Goal: Task Accomplishment & Management: Use online tool/utility

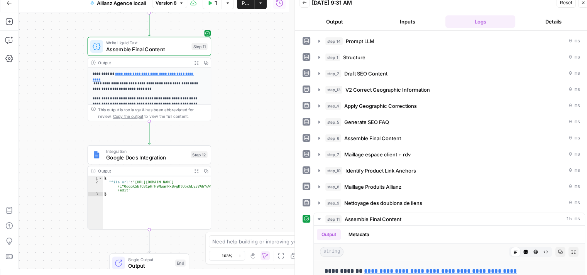
scroll to position [889, 0]
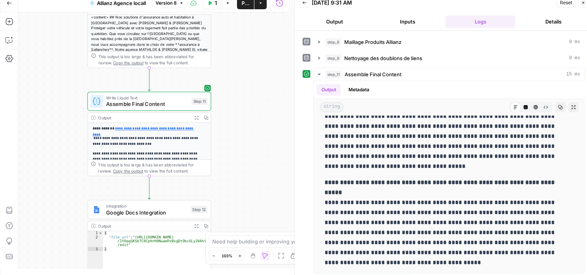
click at [585, 2] on button "Close" at bounding box center [583, 3] width 10 height 10
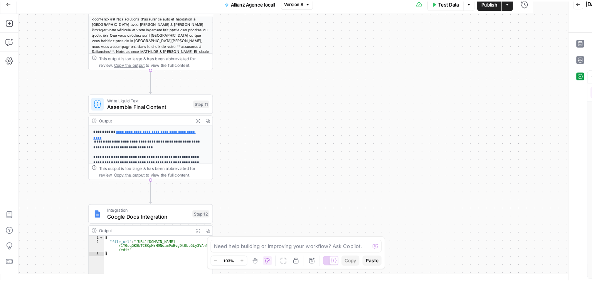
scroll to position [0, 0]
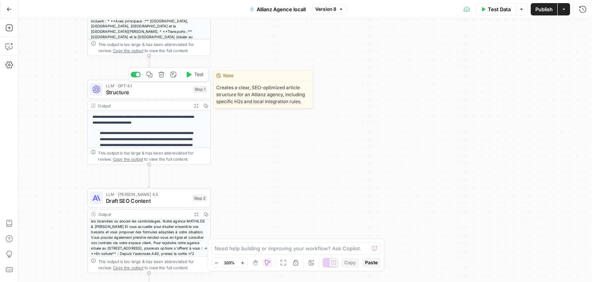
click at [106, 89] on span "Structure" at bounding box center [148, 92] width 84 height 8
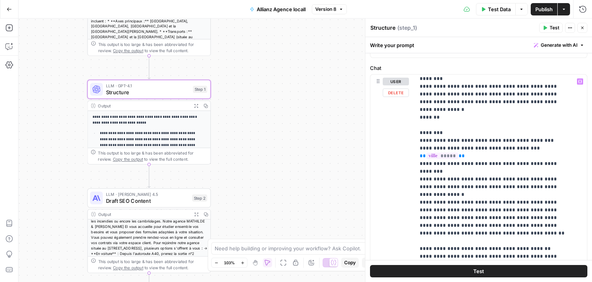
scroll to position [26, 0]
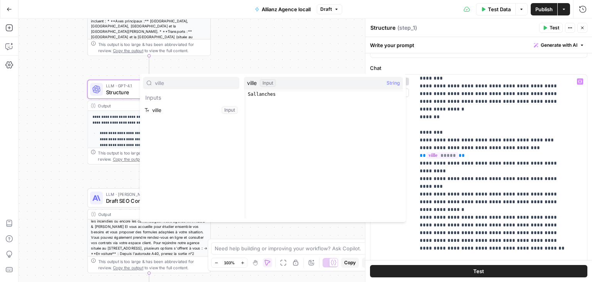
type input "ville"
click at [186, 110] on button "Select variable ville" at bounding box center [191, 110] width 96 height 12
type input "nom"
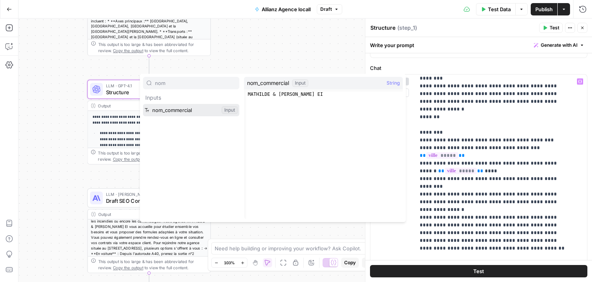
click at [179, 108] on button "Select variable nom_commercial" at bounding box center [191, 110] width 96 height 12
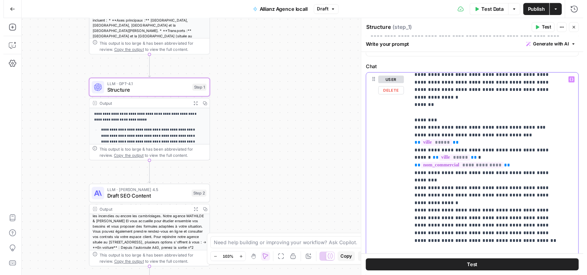
scroll to position [35, 0]
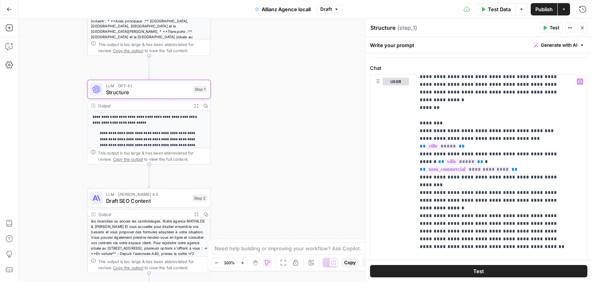
click at [476, 267] on span "Test" at bounding box center [479, 271] width 11 height 8
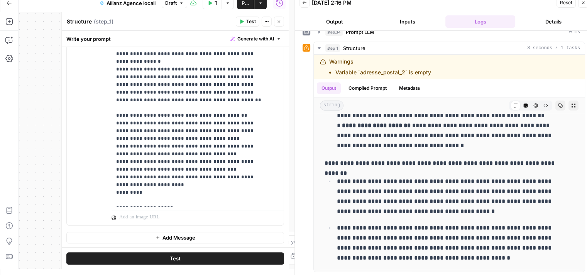
click at [281, 25] on button "Close" at bounding box center [279, 22] width 10 height 10
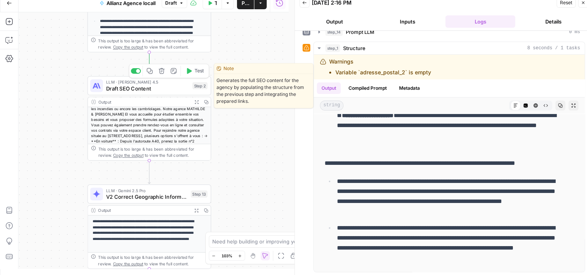
click at [108, 95] on div "LLM · Claude Sonnet 4.5 Draft SEO Content Step 2 Copy step Delete step Edit Not…" at bounding box center [149, 85] width 123 height 19
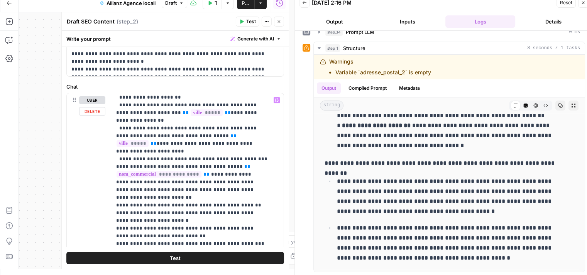
scroll to position [145, 0]
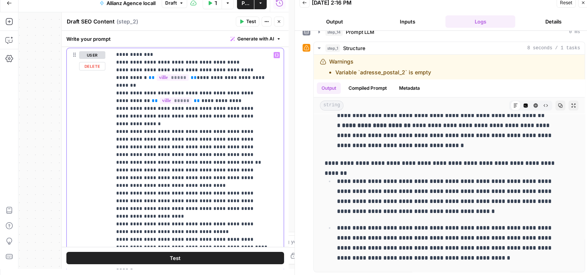
scroll to position [118, 0]
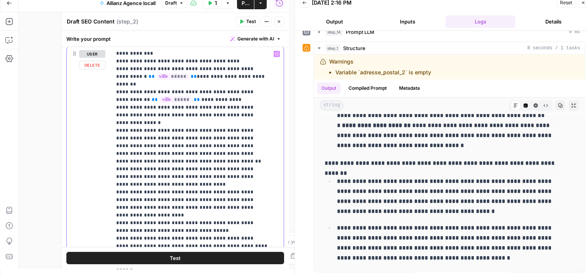
drag, startPoint x: 155, startPoint y: 206, endPoint x: 120, endPoint y: 208, distance: 34.8
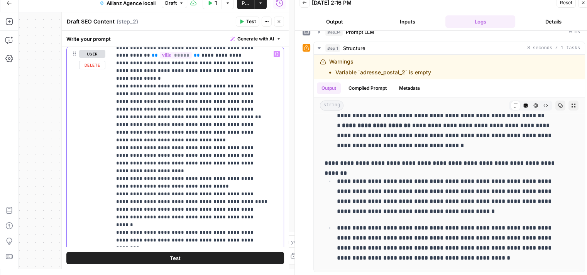
scroll to position [648, 0]
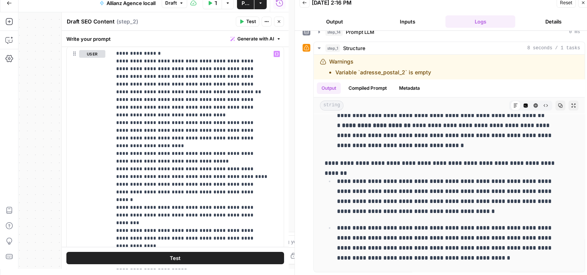
click at [239, 4] on button "Publish" at bounding box center [245, 3] width 17 height 12
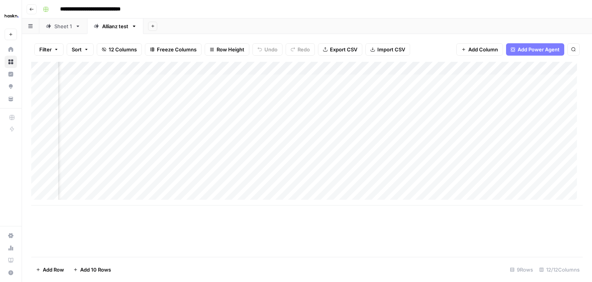
scroll to position [0, 749]
click at [425, 174] on div "Add Column" at bounding box center [307, 133] width 552 height 143
click at [353, 226] on div "Add Column" at bounding box center [307, 159] width 552 height 195
click at [528, 172] on div "Add Column" at bounding box center [307, 133] width 552 height 143
click at [420, 147] on div "Add Column" at bounding box center [307, 133] width 552 height 143
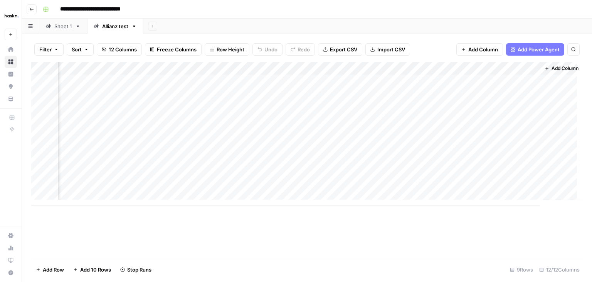
click at [420, 160] on div "Add Column" at bounding box center [307, 133] width 552 height 143
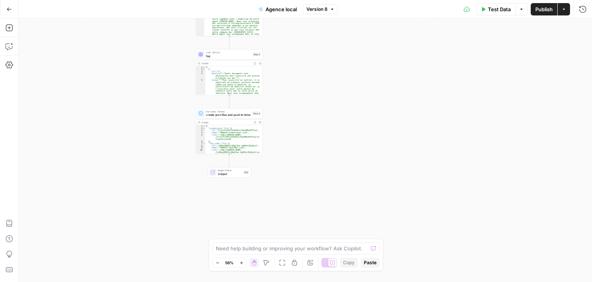
click at [324, 147] on div "Workflow Input Settings Inputs LLM · GPT-4.1 content to html Step 1 Output Expa…" at bounding box center [306, 150] width 574 height 263
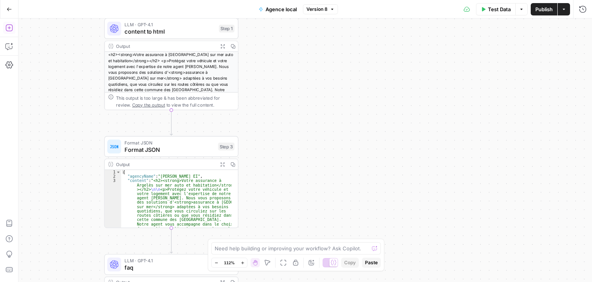
click at [10, 33] on button "Add Steps" at bounding box center [9, 28] width 12 height 12
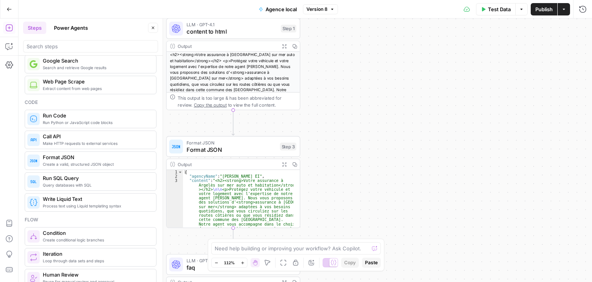
scroll to position [73, 0]
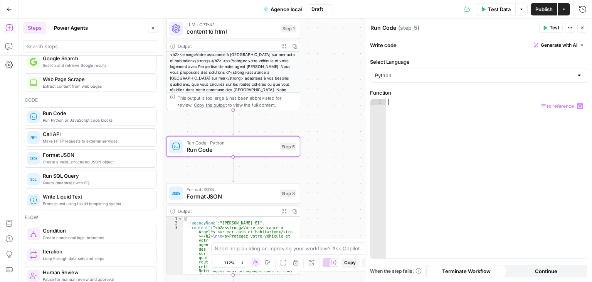
click at [486, 126] on div at bounding box center [486, 184] width 201 height 170
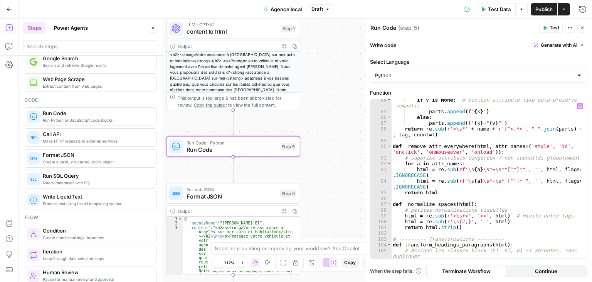
scroll to position [517, 0]
click at [515, 176] on div "if v is None : # boolean attribute like data-preserve -semantic parts . append …" at bounding box center [487, 184] width 191 height 176
type textarea "**********"
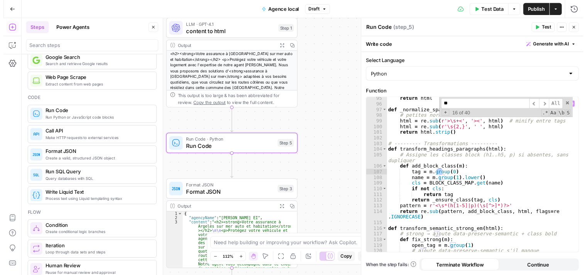
scroll to position [609, 0]
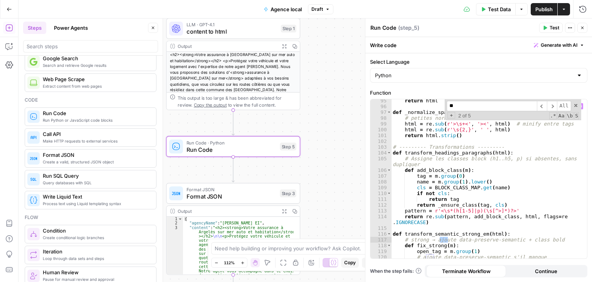
type input "*"
click at [247, 30] on span "content to html" at bounding box center [232, 31] width 91 height 8
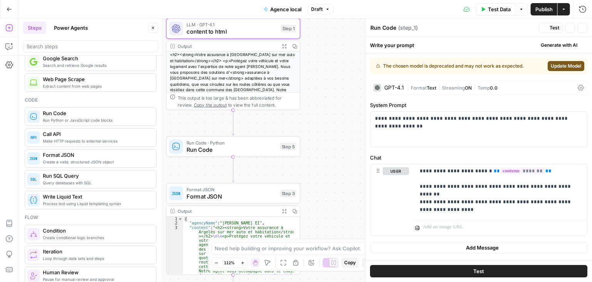
type textarea "content to html"
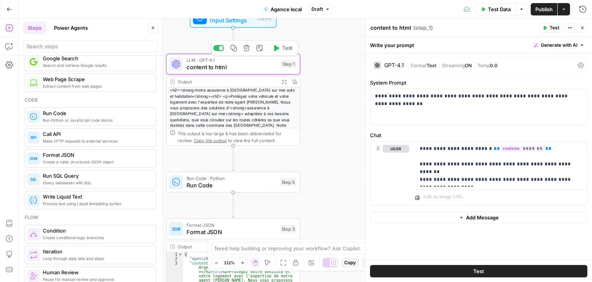
click at [281, 49] on button "Test" at bounding box center [282, 47] width 27 height 11
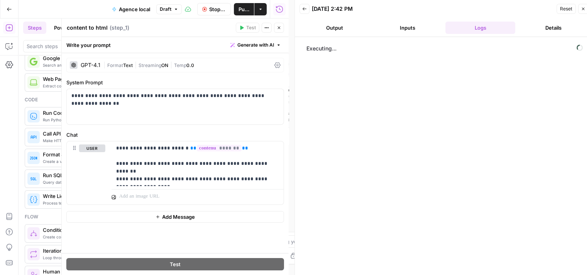
click at [280, 30] on icon "button" at bounding box center [279, 27] width 5 height 5
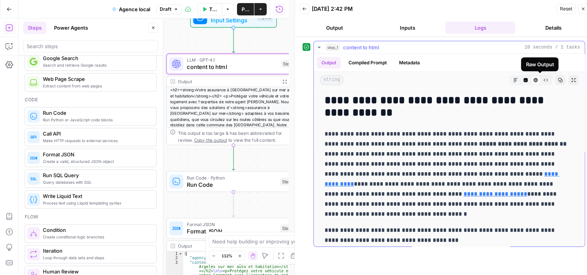
click at [543, 80] on icon "button" at bounding box center [545, 80] width 4 height 3
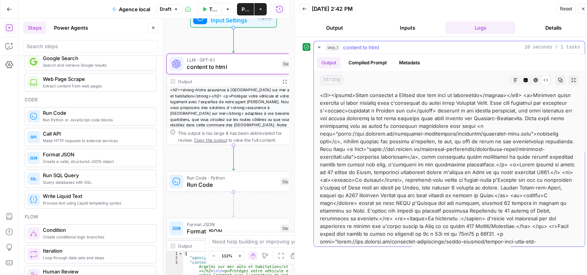
click at [510, 75] on button "Markdown" at bounding box center [515, 80] width 10 height 10
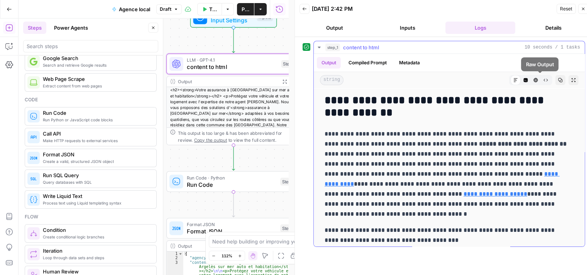
click at [543, 79] on icon "button" at bounding box center [545, 80] width 5 height 5
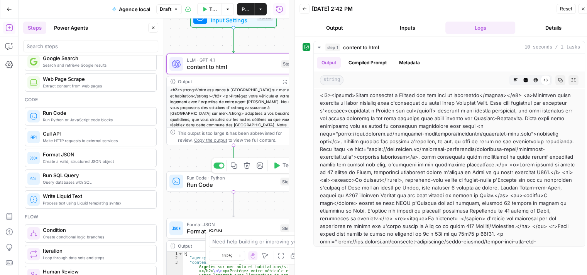
click at [276, 167] on icon "button" at bounding box center [276, 166] width 5 height 6
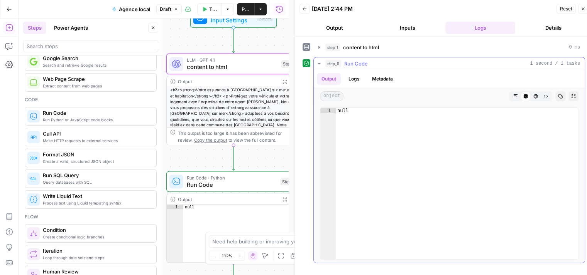
click at [316, 63] on icon "button" at bounding box center [319, 64] width 6 height 6
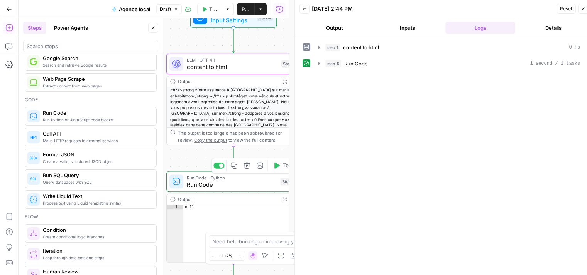
click at [202, 189] on div "Run Code · Python Run Code Step 5 Copy step Delete step Add Note Test" at bounding box center [233, 181] width 134 height 21
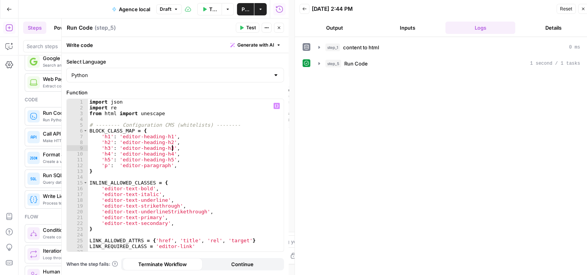
click at [193, 150] on div "import json import re from html import unescape # -------- Configuration CMS (w…" at bounding box center [183, 181] width 190 height 165
type textarea "**********"
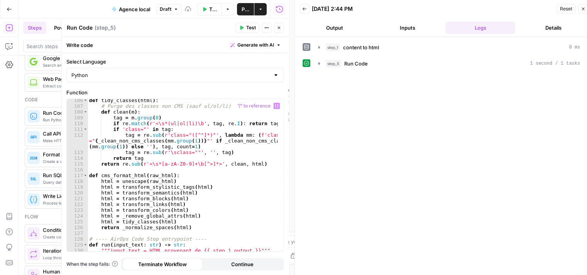
scroll to position [748, 0]
click at [255, 30] on span "Test" at bounding box center [251, 27] width 10 height 7
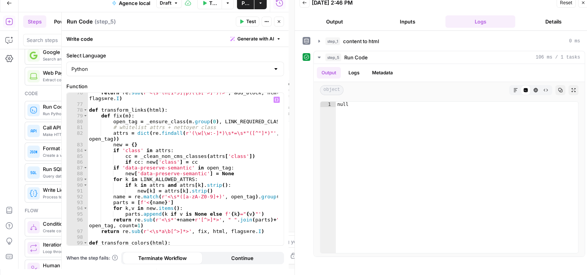
scroll to position [541, 0]
click at [316, 41] on icon "button" at bounding box center [319, 41] width 6 height 6
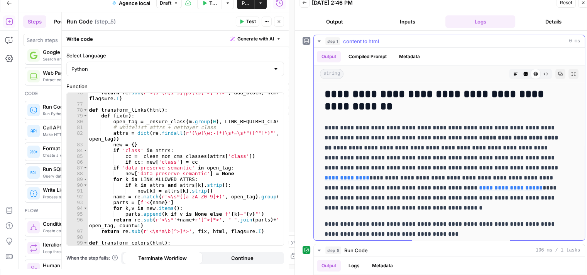
click at [319, 39] on icon "button" at bounding box center [319, 41] width 6 height 6
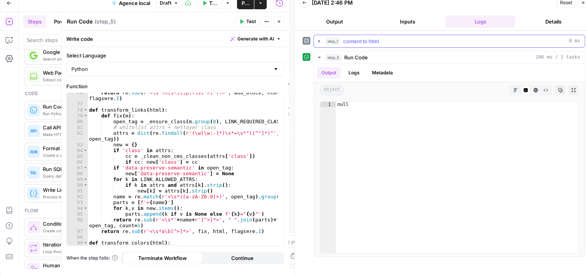
click at [321, 45] on button "step_1 content to html 0 ms" at bounding box center [449, 41] width 271 height 12
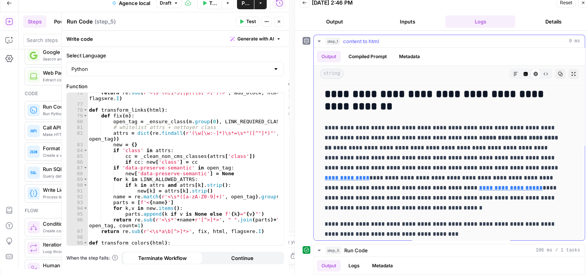
click at [365, 57] on button "Compiled Prompt" at bounding box center [367, 57] width 47 height 12
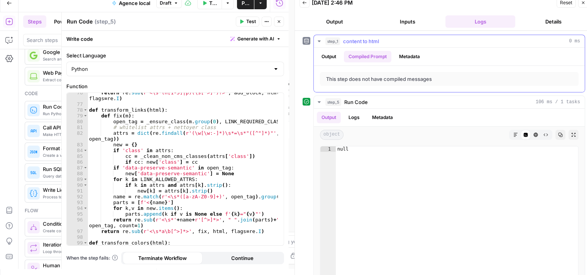
click at [326, 50] on div "Output Compiled Prompt Metadata" at bounding box center [449, 57] width 271 height 18
click at [327, 54] on button "Output" at bounding box center [329, 57] width 24 height 12
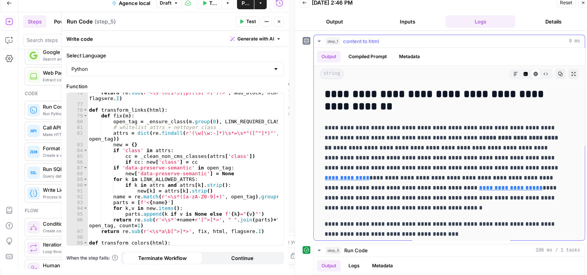
click at [322, 39] on icon "button" at bounding box center [319, 41] width 6 height 6
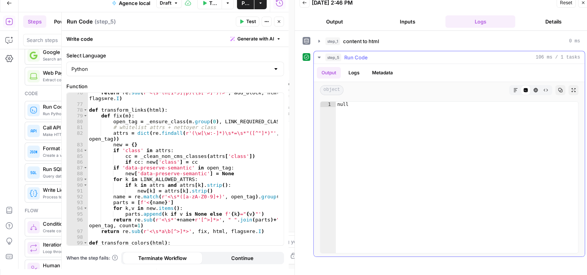
click at [359, 78] on div "Output Logs Metadata" at bounding box center [449, 73] width 271 height 18
click at [355, 75] on button "Logs" at bounding box center [354, 73] width 20 height 12
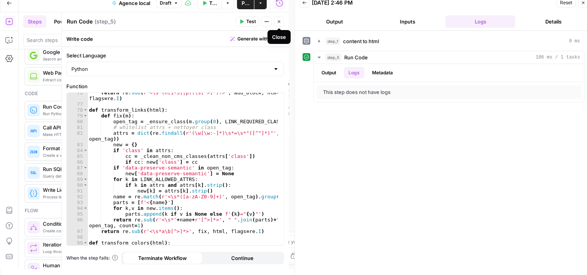
click at [280, 22] on icon "button" at bounding box center [279, 21] width 5 height 5
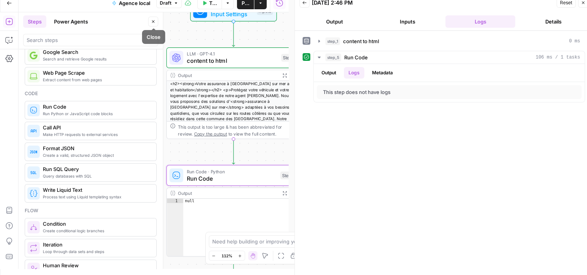
click at [152, 20] on icon "button" at bounding box center [153, 21] width 5 height 5
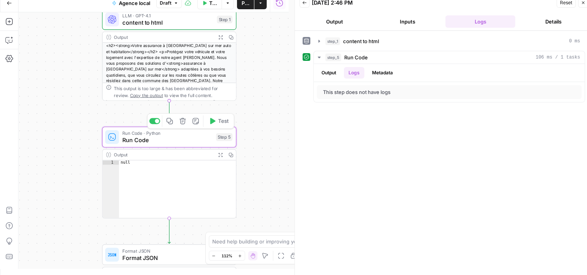
click at [172, 141] on span "Run Code" at bounding box center [167, 140] width 90 height 8
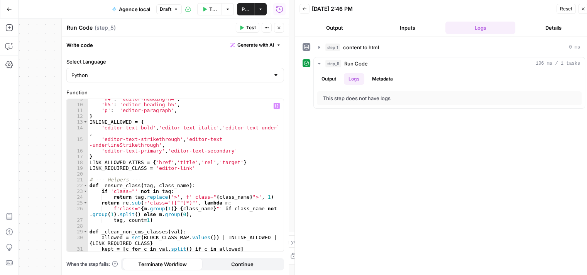
scroll to position [49, 0]
type textarea "**********"
click at [206, 177] on div "'h4' : 'editor-heading-h4' , 'h5' : 'editor-heading-h5' , 'p' : 'editor-paragra…" at bounding box center [183, 178] width 190 height 165
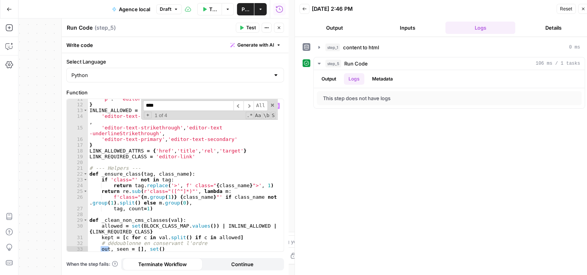
scroll to position [761, 0]
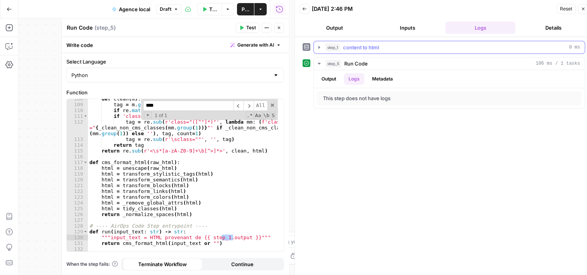
type input "****"
click at [319, 48] on icon "button" at bounding box center [319, 47] width 6 height 6
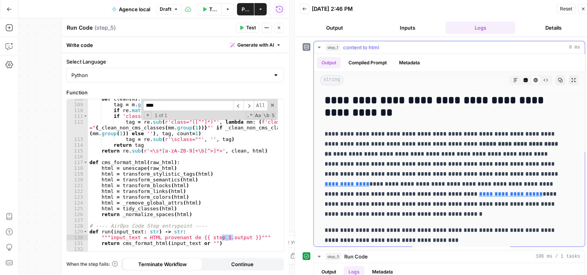
click at [366, 63] on button "Compiled Prompt" at bounding box center [367, 63] width 47 height 12
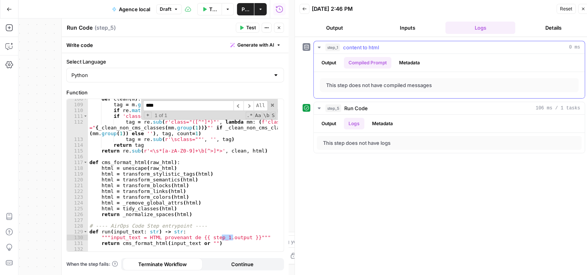
click at [402, 64] on button "Metadata" at bounding box center [409, 63] width 30 height 12
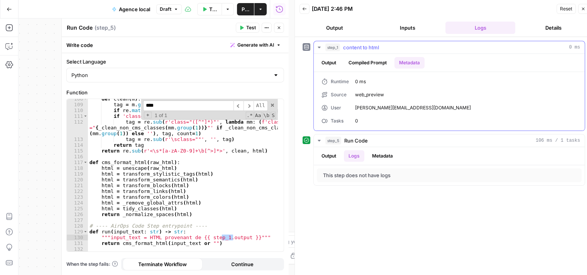
click at [330, 67] on button "Output" at bounding box center [329, 63] width 24 height 12
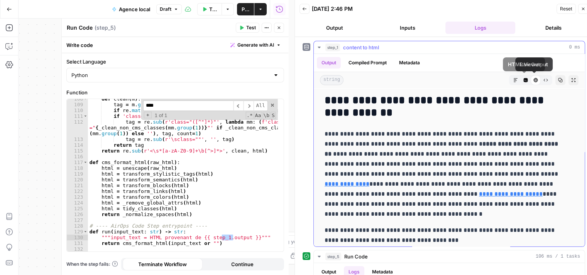
click at [530, 79] on div "HTML Viewer" at bounding box center [535, 80] width 10 height 10
click at [543, 80] on icon "button" at bounding box center [545, 80] width 4 height 3
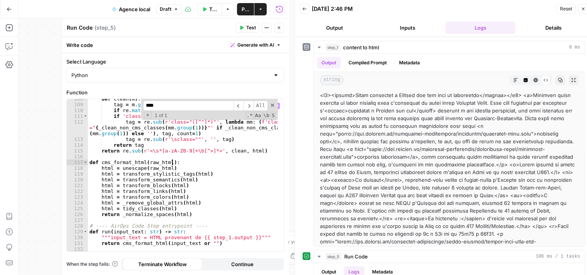
click at [245, 163] on div "def clean ( m ) : tag = m . group ( 0 ) if re . match ( r'<\s*(ul|ol|li)\b' , t…" at bounding box center [183, 178] width 190 height 165
type textarea "**********"
click at [280, 27] on icon "button" at bounding box center [279, 27] width 5 height 5
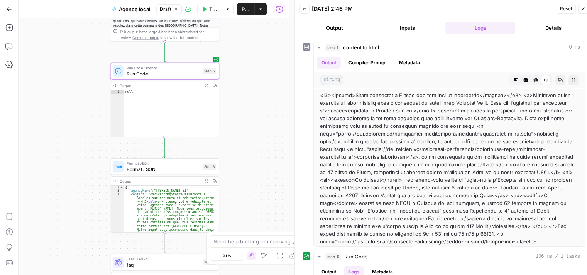
drag, startPoint x: 262, startPoint y: 178, endPoint x: 250, endPoint y: 56, distance: 122.9
click at [250, 56] on div "Workflow Input Settings Inputs LLM · GPT-4.1 content to html Step 1 Output Expa…" at bounding box center [154, 147] width 270 height 257
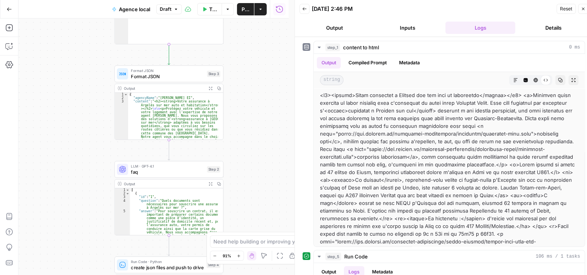
drag, startPoint x: 251, startPoint y: 91, endPoint x: 251, endPoint y: 39, distance: 51.7
click at [251, 39] on div "Workflow Input Settings Inputs LLM · GPT-4.1 content to html Step 1 Output Expa…" at bounding box center [154, 147] width 270 height 257
click at [145, 78] on span "Format JSON" at bounding box center [166, 76] width 73 height 7
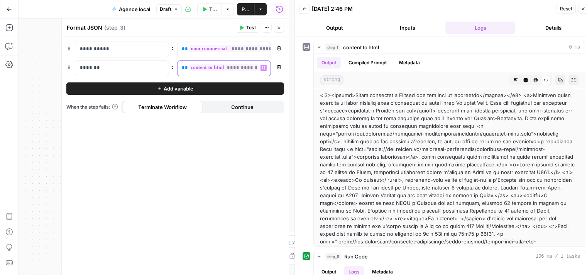
click at [267, 67] on div "**********" at bounding box center [223, 68] width 93 height 15
click at [251, 194] on div "**********" at bounding box center [175, 156] width 227 height 238
click at [278, 24] on button "Close" at bounding box center [279, 28] width 10 height 10
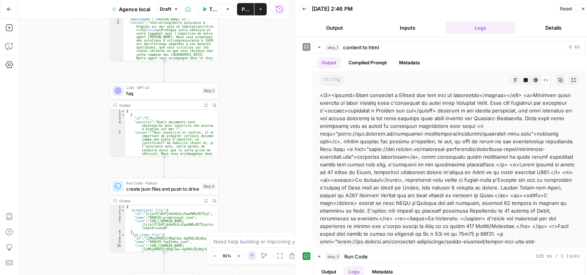
drag, startPoint x: 253, startPoint y: 184, endPoint x: 251, endPoint y: 88, distance: 96.1
click at [251, 88] on div "Workflow Input Settings Inputs LLM · GPT-4.1 content to html Step 1 Output Expa…" at bounding box center [154, 147] width 270 height 257
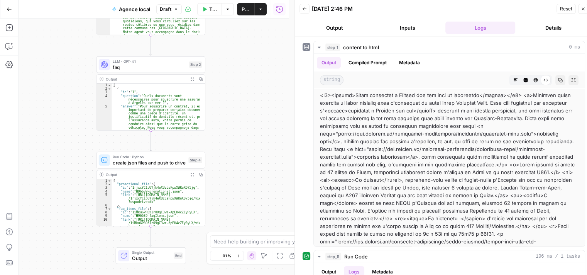
drag, startPoint x: 255, startPoint y: 143, endPoint x: 244, endPoint y: 84, distance: 60.1
click at [244, 84] on div "Workflow Input Settings Inputs LLM · GPT-4.1 content to html Step 1 Output Expa…" at bounding box center [154, 147] width 270 height 257
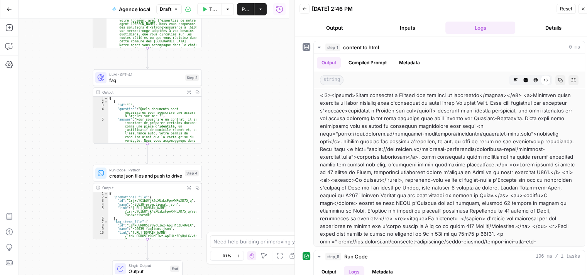
drag, startPoint x: 243, startPoint y: 100, endPoint x: 230, endPoint y: 219, distance: 120.3
click at [230, 219] on div "Workflow Input Settings Inputs LLM · GPT-4.1 content to html Step 1 Output Expa…" at bounding box center [154, 147] width 270 height 257
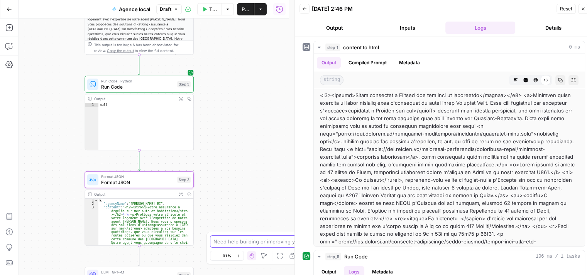
drag, startPoint x: 240, startPoint y: 153, endPoint x: 230, endPoint y: 299, distance: 146.5
click at [230, 275] on html "Haskn New Home Browse Insights Opportunities Your Data Recent Grids Primelis Co…" at bounding box center [293, 137] width 587 height 275
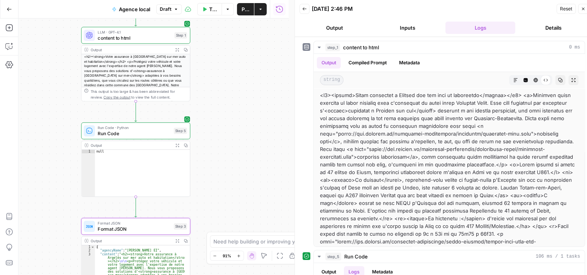
drag, startPoint x: 242, startPoint y: 225, endPoint x: 246, endPoint y: 268, distance: 42.6
click at [246, 268] on div "Workflow Input Settings Inputs LLM · GPT-4.1 content to html Step 1 Output Expa…" at bounding box center [154, 147] width 270 height 257
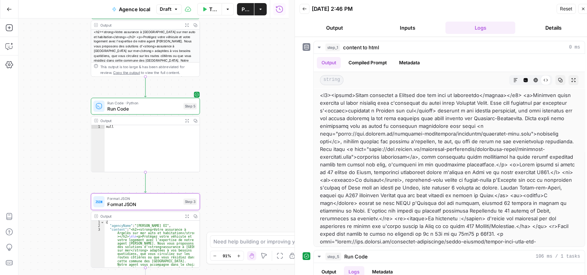
drag, startPoint x: 245, startPoint y: 120, endPoint x: 254, endPoint y: 84, distance: 37.5
click at [254, 84] on div "Workflow Input Settings Inputs LLM · GPT-4.1 content to html Step 1 Output Expa…" at bounding box center [154, 147] width 270 height 257
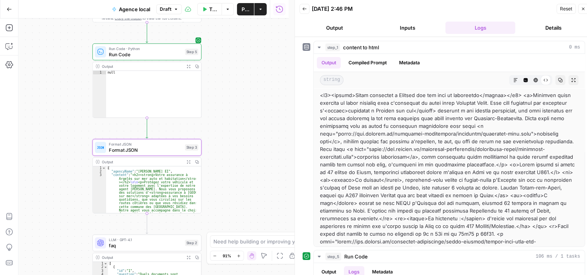
drag, startPoint x: 254, startPoint y: 84, endPoint x: 256, endPoint y: 41, distance: 43.2
click at [256, 41] on div "Workflow Input Settings Inputs LLM · GPT-4.1 content to html Step 1 Output Expa…" at bounding box center [154, 147] width 270 height 257
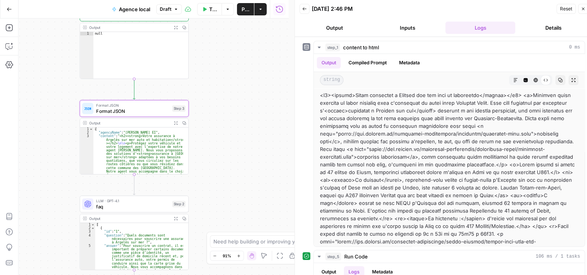
drag, startPoint x: 247, startPoint y: 95, endPoint x: 234, endPoint y: 55, distance: 41.4
click at [234, 55] on div "Workflow Input Settings Inputs LLM · GPT-4.1 content to html Step 1 Output Expa…" at bounding box center [154, 147] width 270 height 257
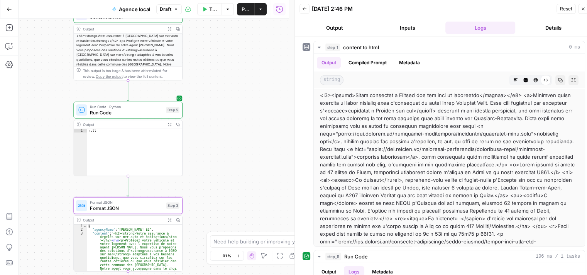
drag, startPoint x: 222, startPoint y: 86, endPoint x: 218, endPoint y: 191, distance: 104.6
click at [218, 191] on div "Workflow Input Settings Inputs LLM · GPT-4.1 content to html Step 1 Output Expa…" at bounding box center [154, 147] width 270 height 257
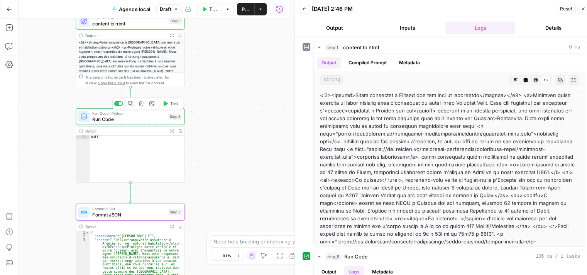
click at [105, 119] on span "Run Code" at bounding box center [128, 119] width 73 height 7
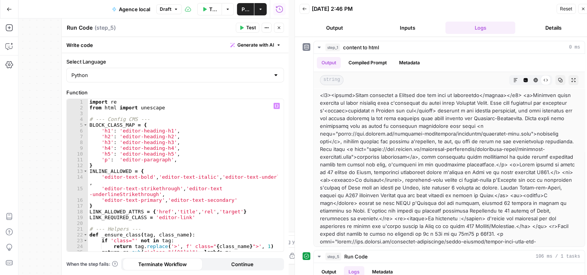
type textarea "**********"
click at [180, 146] on div "import re from html import unescape # --- Config CMS --- BLOCK_CLASS_MAP = { 'h…" at bounding box center [183, 184] width 190 height 170
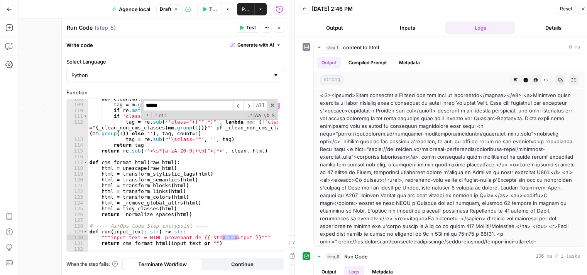
scroll to position [6, 0]
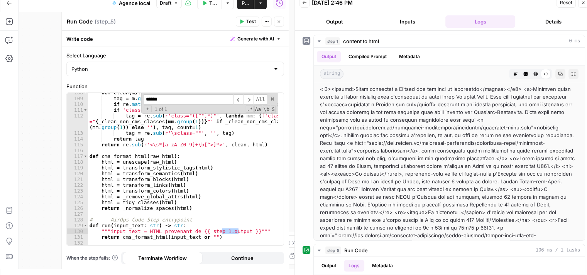
type input "******"
click at [273, 98] on span at bounding box center [272, 98] width 5 height 5
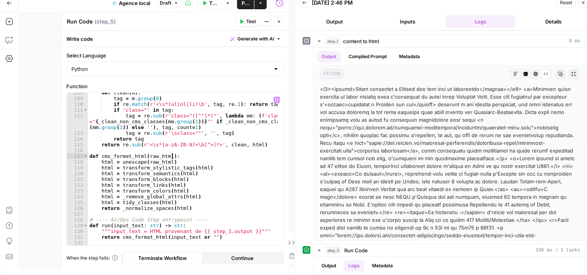
click at [217, 156] on div "def clean ( m ) : tag = m . group ( 0 ) if re . match ( r'<\s*(ul|ol|li)\b' , t…" at bounding box center [183, 172] width 190 height 165
type textarea "**********"
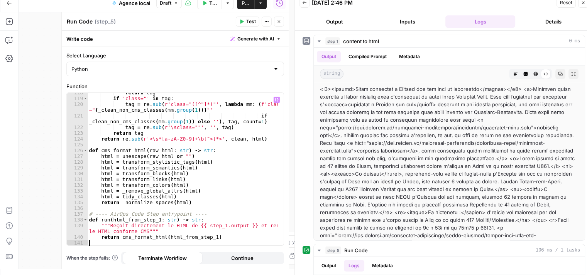
scroll to position [807, 0]
type textarea "**********"
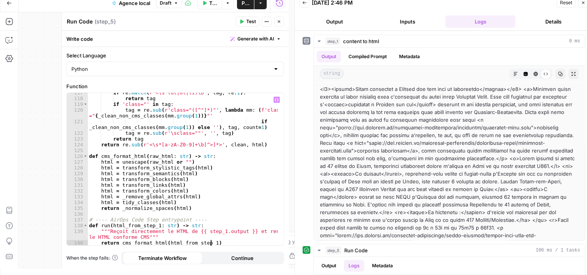
scroll to position [802, 0]
click at [240, 22] on icon "button" at bounding box center [241, 21] width 5 height 5
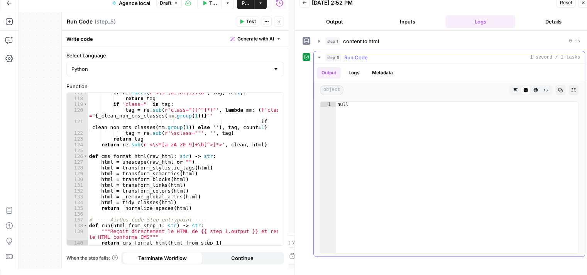
click at [361, 71] on button "Logs" at bounding box center [354, 73] width 20 height 12
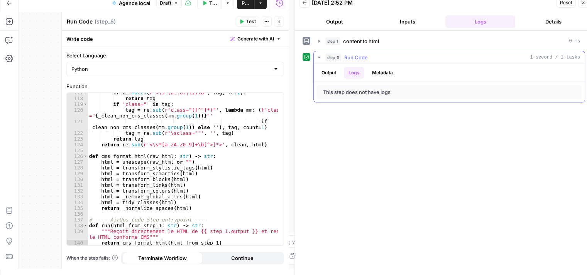
click at [327, 74] on button "Output" at bounding box center [329, 73] width 24 height 12
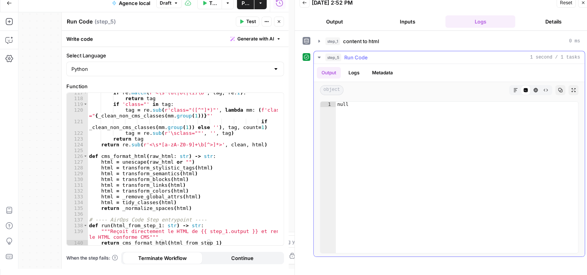
type textarea "****"
drag, startPoint x: 375, startPoint y: 140, endPoint x: 319, endPoint y: 87, distance: 77.2
click at [319, 87] on div "Output Logs Metadata object Markdown Code Editor HTML Viewer Raw Output Copy Ex…" at bounding box center [449, 160] width 271 height 193
click at [227, 143] on div "if re . match ( r'<\s*(ul|ol|li)\b' , tag , re . I ) : return tag if 'class="' …" at bounding box center [183, 172] width 191 height 165
type textarea "**********"
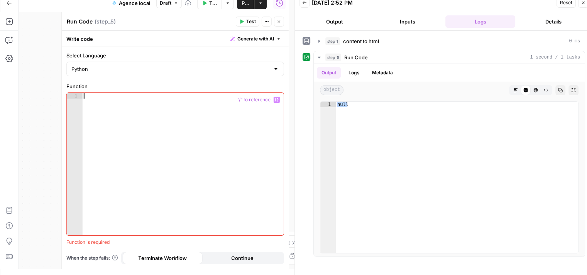
paste textarea "**********"
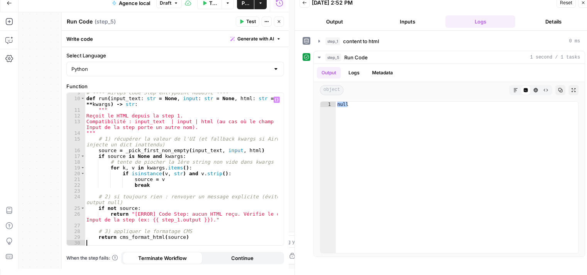
type textarea "**********"
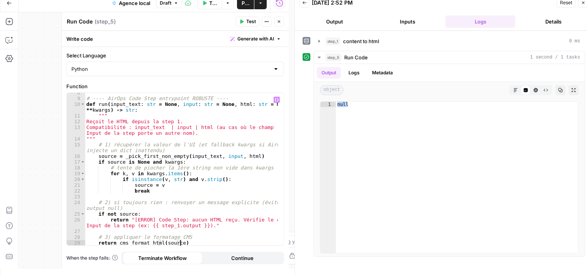
scroll to position [43, 0]
click at [245, 23] on button "Test" at bounding box center [248, 22] width 24 height 10
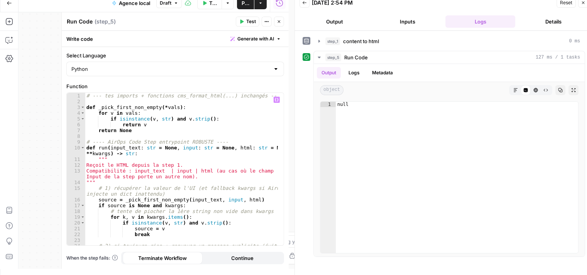
scroll to position [0, 0]
click at [282, 20] on button "Close" at bounding box center [279, 22] width 10 height 10
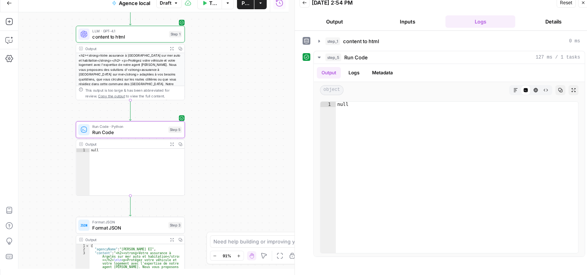
click at [105, 135] on span "Run Code" at bounding box center [128, 132] width 73 height 7
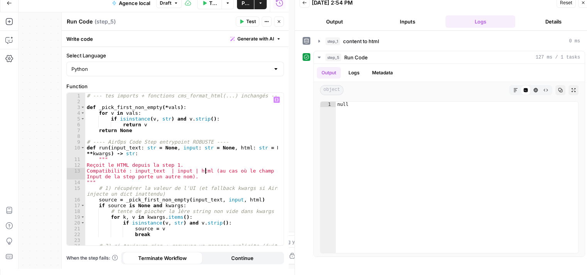
click at [204, 169] on div "# --- tes imports + fonctions cms_format_html(...) inchangés --- def _pick_firs…" at bounding box center [181, 178] width 193 height 170
type textarea "**********"
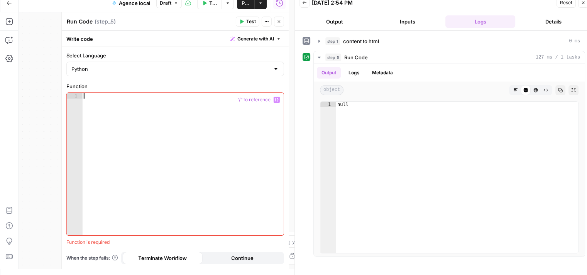
paste textarea "**********"
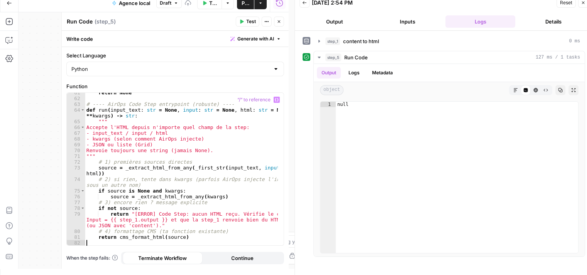
scroll to position [362, 0]
type textarea "**********"
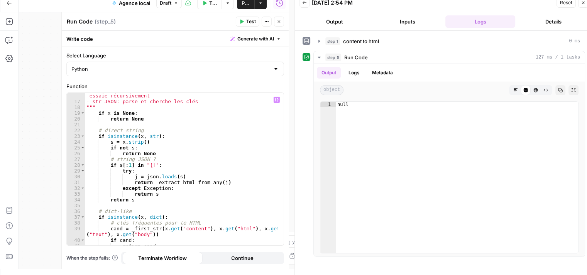
scroll to position [0, 0]
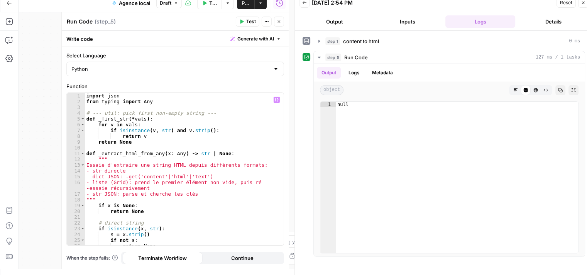
click at [245, 23] on button "Test" at bounding box center [248, 22] width 24 height 10
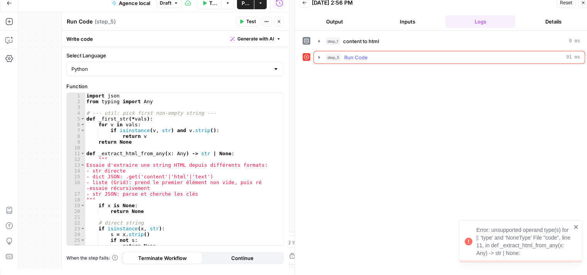
click at [317, 61] on button "step_5 Run Code 91 ms" at bounding box center [449, 57] width 271 height 12
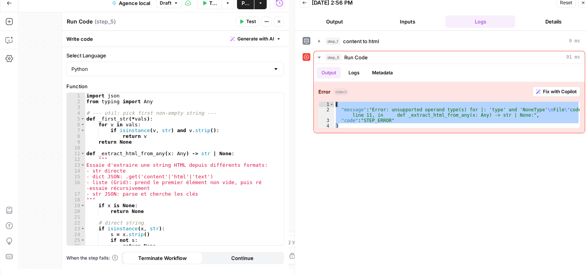
drag, startPoint x: 399, startPoint y: 127, endPoint x: 304, endPoint y: 103, distance: 98.3
click at [304, 103] on div "step_5 Run Code 91 ms Output Logs Metadata Error object Fix with Copilot * 1 2 …" at bounding box center [443, 92] width 282 height 83
type textarea "**********"
click at [180, 148] on div "import json from typing import Any # --- util: pick first non-empty string --- …" at bounding box center [181, 175] width 193 height 165
type textarea "**********"
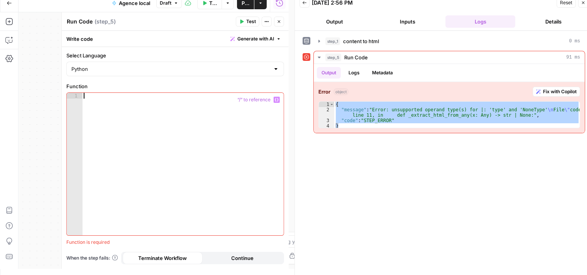
paste textarea "**********"
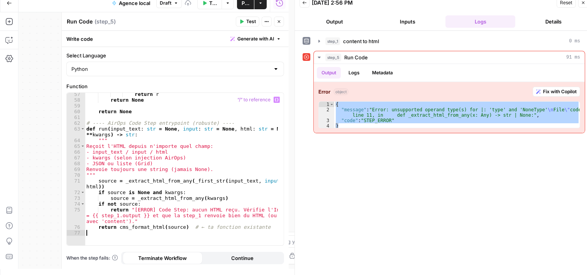
scroll to position [321, 0]
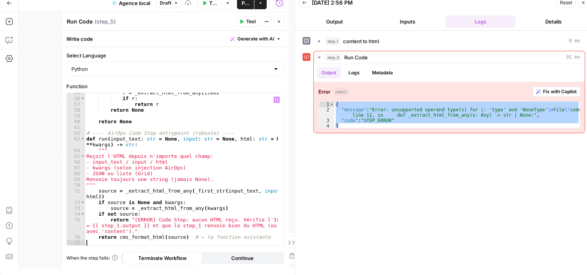
type textarea "**********"
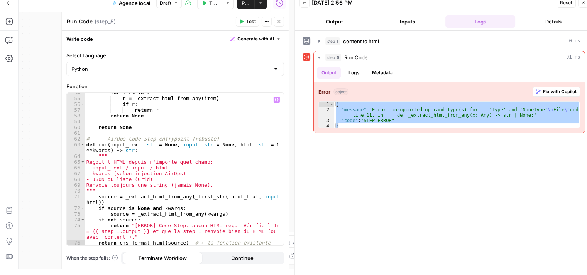
scroll to position [316, 0]
click at [246, 22] on button "Test" at bounding box center [248, 22] width 24 height 10
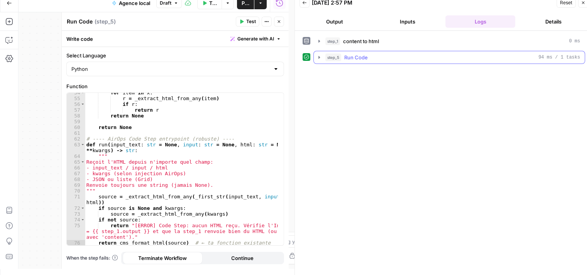
click at [316, 57] on icon "button" at bounding box center [319, 57] width 6 height 6
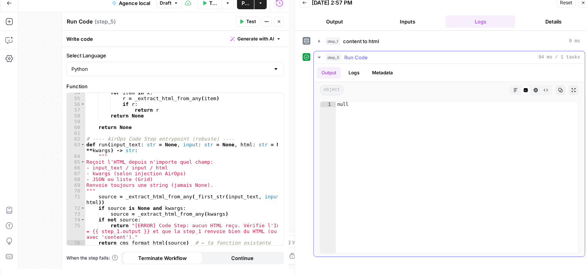
click at [319, 57] on icon "button" at bounding box center [318, 58] width 3 height 2
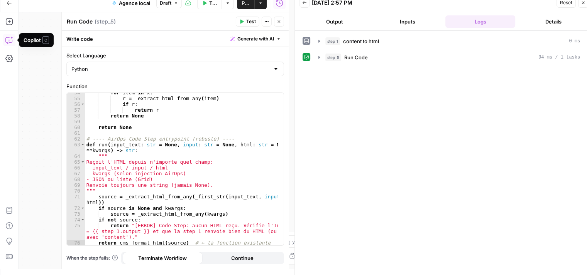
click at [8, 39] on icon "button" at bounding box center [9, 40] width 8 height 8
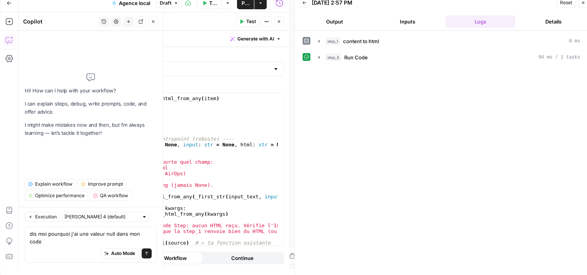
type textarea "dis moi pourquoi j'ai une valeur null dans mon code"
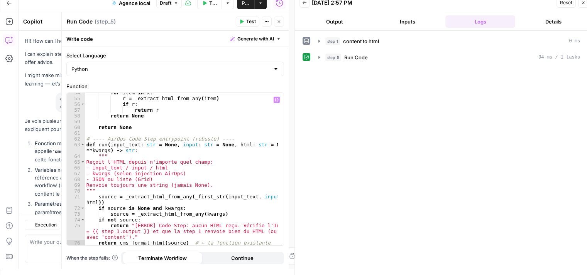
scroll to position [88, 0]
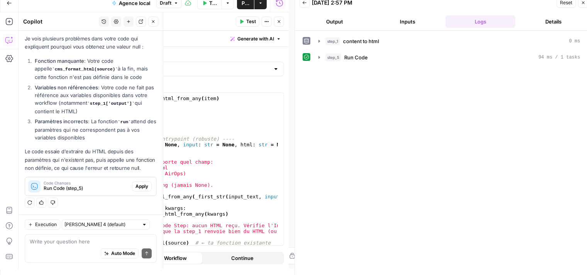
click at [139, 190] on span "Apply" at bounding box center [141, 186] width 13 height 7
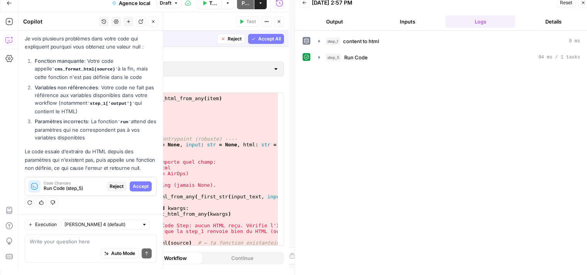
click at [138, 186] on span "Accept" at bounding box center [141, 186] width 16 height 7
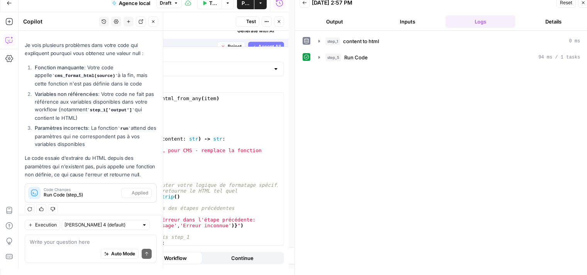
scroll to position [101, 0]
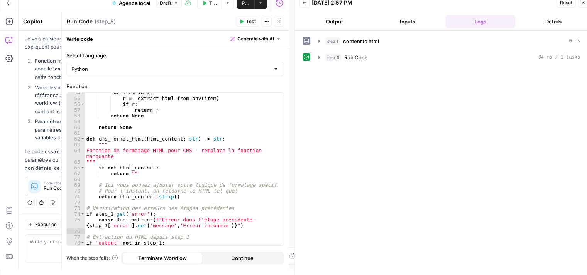
click at [240, 23] on icon "button" at bounding box center [241, 21] width 5 height 5
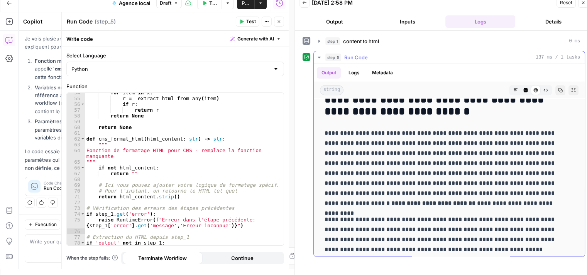
scroll to position [369, 0]
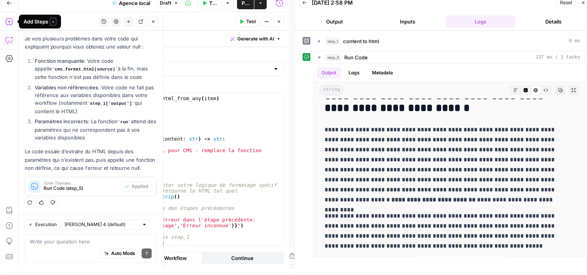
click at [155, 23] on icon "button" at bounding box center [153, 21] width 5 height 5
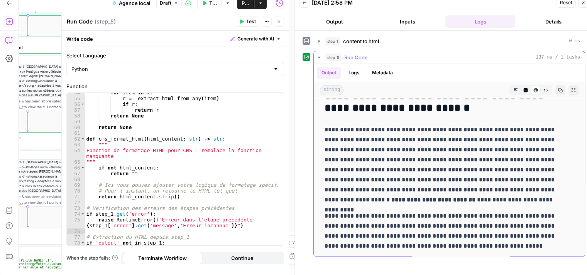
click at [543, 89] on button "Raw Output" at bounding box center [545, 90] width 10 height 10
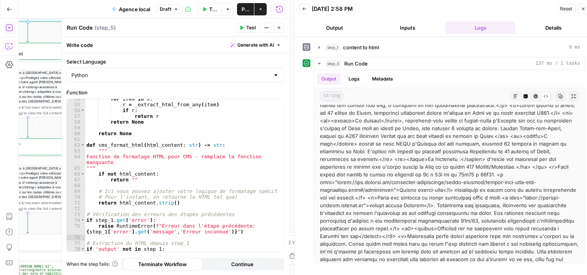
scroll to position [117, 0]
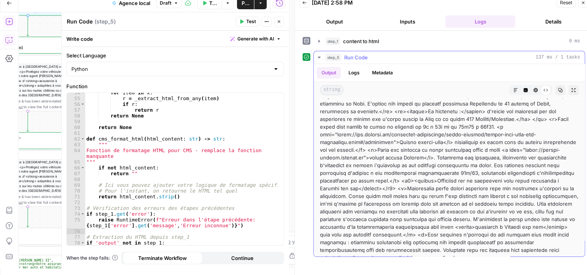
drag, startPoint x: 319, startPoint y: 111, endPoint x: 545, endPoint y: 257, distance: 268.3
click at [545, 257] on div "step_5 Run Code 137 ms / 1 tasks Output Logs Metadata string Markdown Code Edit…" at bounding box center [449, 154] width 272 height 206
copy div "<h2><strong>Votre assurance à Argelès sur mer auto et habitation</strong></h2> …"
click at [3, 42] on button "Copilot" at bounding box center [9, 40] width 12 height 12
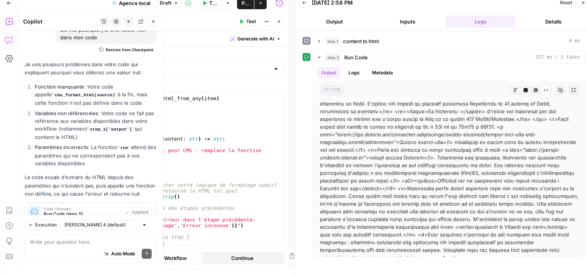
scroll to position [24, 0]
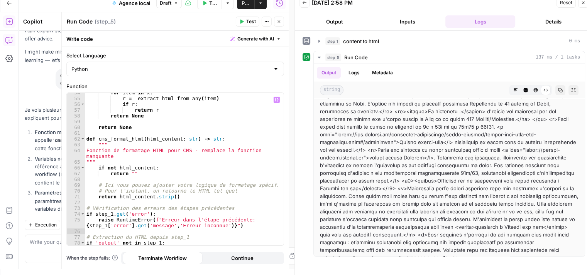
click at [218, 138] on div "for item in x : r = _extract_html_from_any ( item ) if r : return r return None…" at bounding box center [181, 175] width 193 height 170
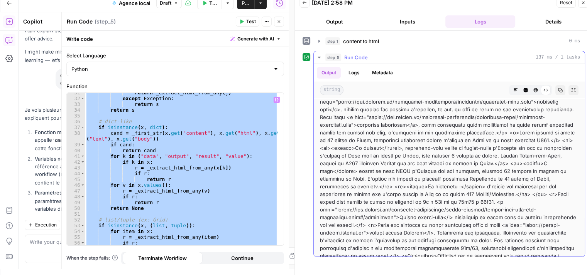
scroll to position [37, 0]
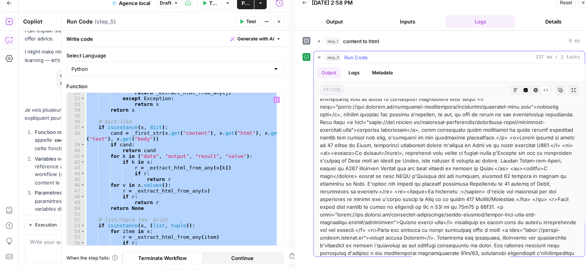
click at [543, 88] on icon at bounding box center [545, 90] width 5 height 5
click at [513, 90] on icon "button" at bounding box center [515, 90] width 5 height 5
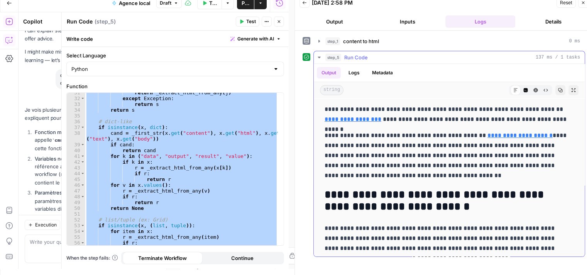
scroll to position [369, 0]
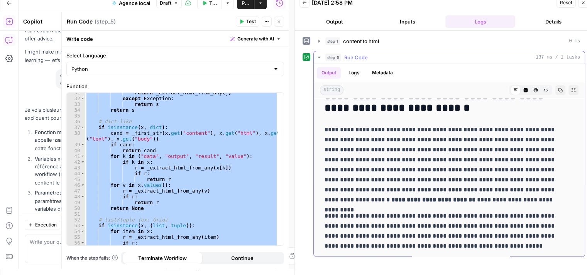
click at [523, 91] on icon "button" at bounding box center [525, 90] width 4 height 4
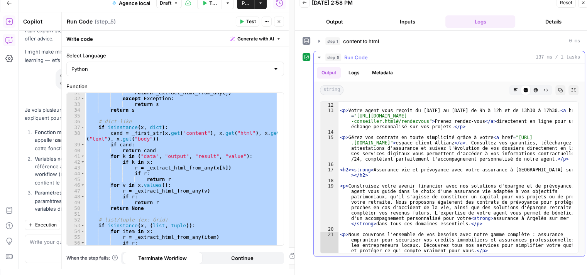
scroll to position [150, 0]
click at [561, 91] on icon "button" at bounding box center [560, 90] width 5 height 5
click at [201, 184] on div "return _extract_html_from_any ( j ) except Exception : return s return s # dict…" at bounding box center [181, 169] width 193 height 153
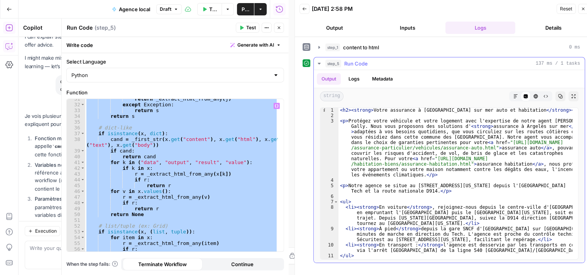
scroll to position [0, 0]
click at [159, 189] on div "return _extract_html_from_any ( j ) except Exception : return s return s # dict…" at bounding box center [181, 175] width 193 height 153
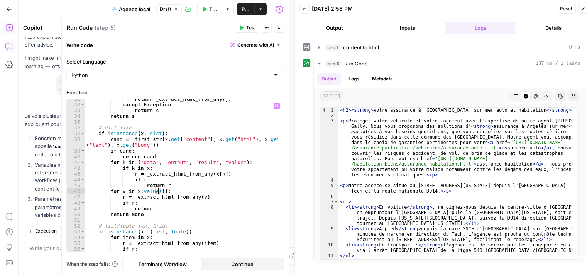
type textarea "**********"
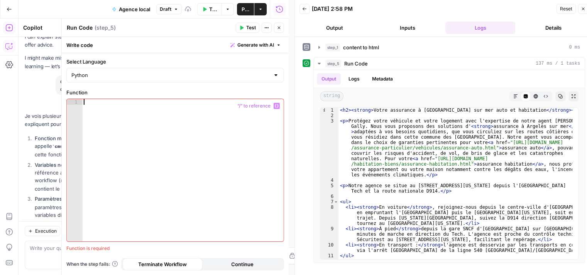
paste textarea "**********"
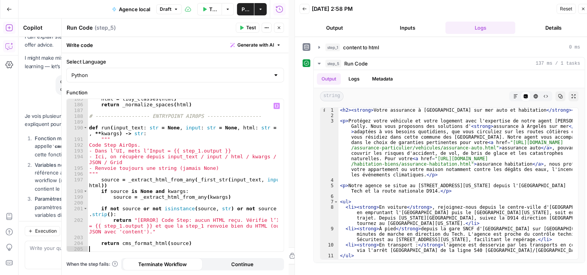
scroll to position [6, 0]
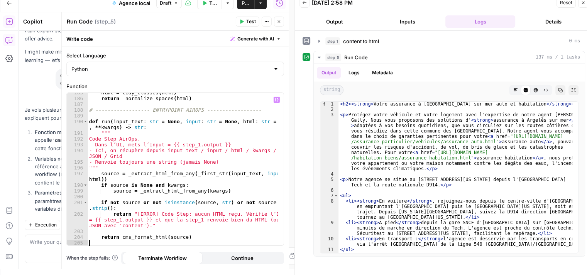
type textarea "**********"
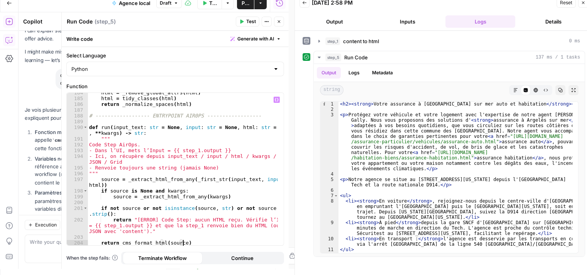
scroll to position [1224, 0]
click at [245, 20] on button "Test" at bounding box center [248, 22] width 24 height 10
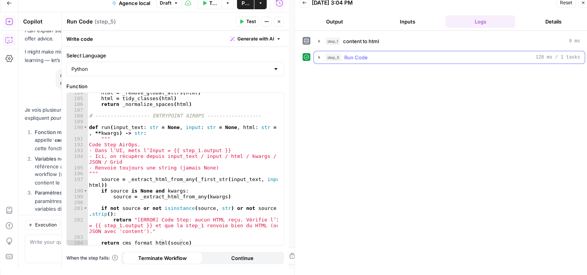
click at [316, 61] on button "step_5 Run Code 128 ms / 1 tasks" at bounding box center [449, 57] width 271 height 12
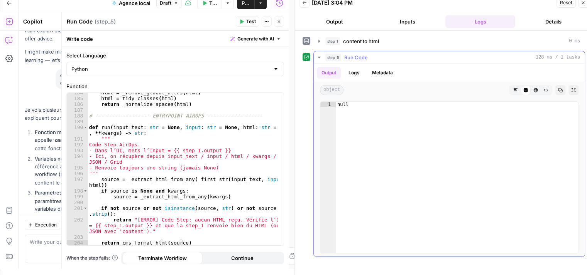
type textarea "****"
drag, startPoint x: 359, startPoint y: 135, endPoint x: 322, endPoint y: 101, distance: 50.8
click at [322, 101] on div "**** 1 null XXXXXXXXXXXXXXXXXXXXXXXXXXXXXXXXXXXXXXXXXXXXXXXXXXXXXXXXXXXXXXXXXXX…" at bounding box center [449, 177] width 258 height 152
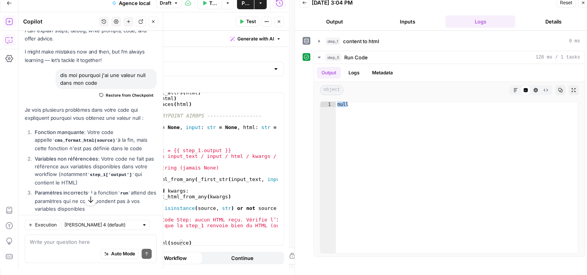
drag, startPoint x: 34, startPoint y: 140, endPoint x: 96, endPoint y: 141, distance: 62.1
click at [96, 141] on li "Fonction manquante : Votre code appelle cms_format_html(source) à la fin, mais …" at bounding box center [95, 140] width 124 height 24
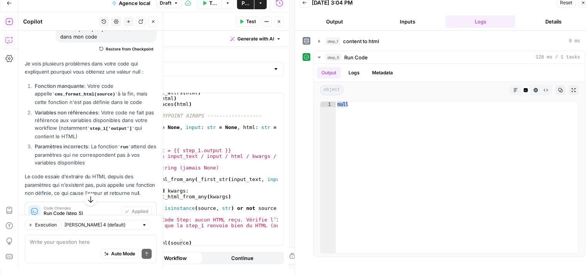
scroll to position [49, 0]
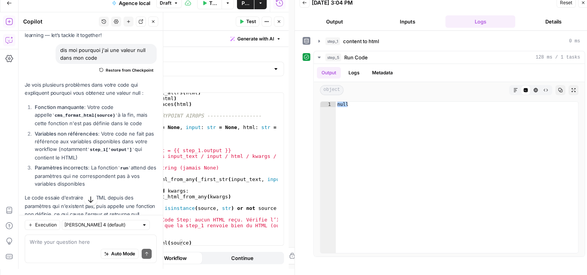
drag, startPoint x: 23, startPoint y: 85, endPoint x: 152, endPoint y: 213, distance: 181.4
click at [152, 213] on div "Hi! How can I help with your workflow? I can explain steps, debug, write prompt…" at bounding box center [91, 121] width 144 height 279
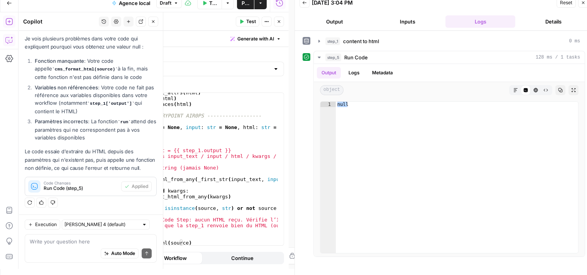
copy div "Je vois plusieurs problèmes dans votre code qui expliquent pourquoi vous obtene…"
click at [80, 168] on p "Le code essaie d'extraire du HTML depuis des paramètres qui n'existent pas, pui…" at bounding box center [91, 160] width 132 height 24
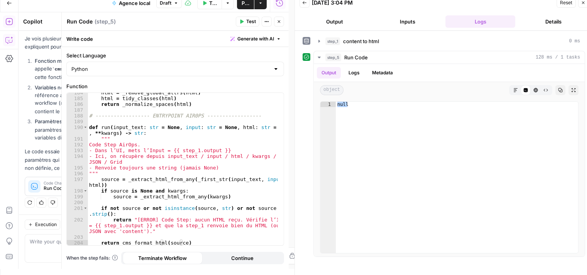
click at [215, 172] on div "html = _remove_global_attrs ( html ) html = tidy_classes ( html ) return _norma…" at bounding box center [183, 172] width 191 height 165
type textarea "**********"
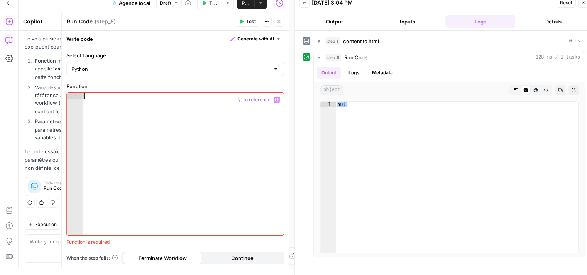
paste textarea "**********"
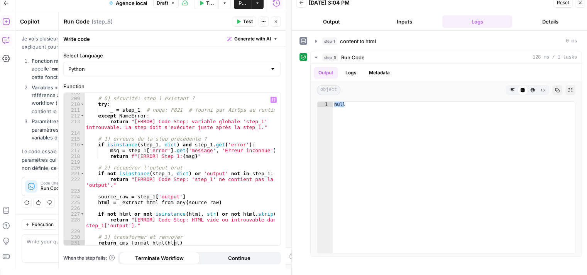
scroll to position [1357, 0]
click at [248, 19] on span "Test" at bounding box center [248, 21] width 10 height 7
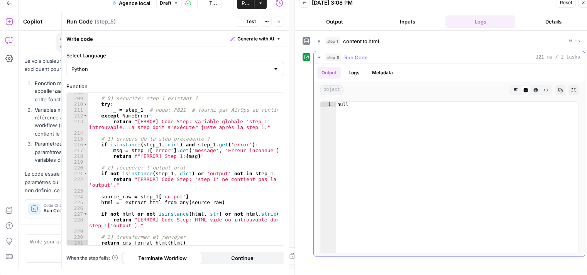
scroll to position [101, 0]
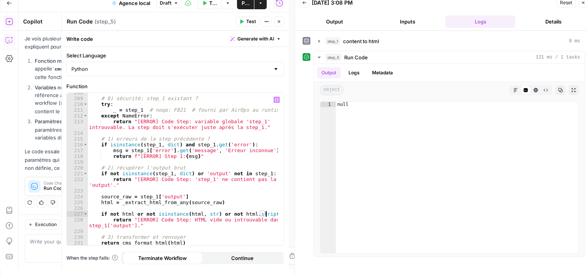
click at [265, 216] on div """" # 0) sécurité: step_1 existant ? try : _ = step_1 # noqa: F821 # fourni par…" at bounding box center [183, 172] width 191 height 165
type textarea "**********"
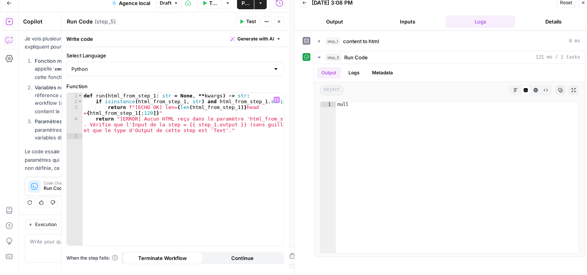
click at [246, 25] on button "Test" at bounding box center [248, 22] width 24 height 10
type textarea "****"
click at [403, 130] on div "null" at bounding box center [457, 183] width 243 height 163
click at [204, 111] on div "def run ( html_from_step_1 : str = None , ** kwargs ) -> str : if isinstance ( …" at bounding box center [183, 172] width 202 height 159
type textarea "**********"
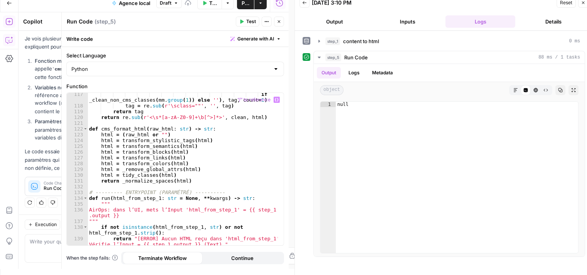
scroll to position [800, 0]
click at [316, 41] on icon "button" at bounding box center [319, 41] width 6 height 6
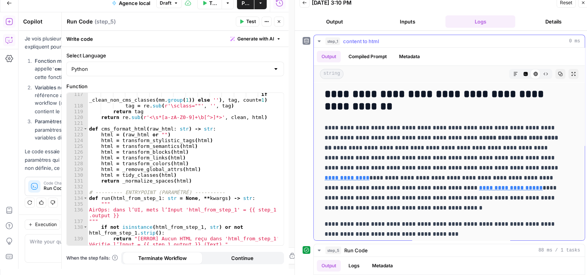
click at [316, 41] on icon "button" at bounding box center [319, 41] width 6 height 6
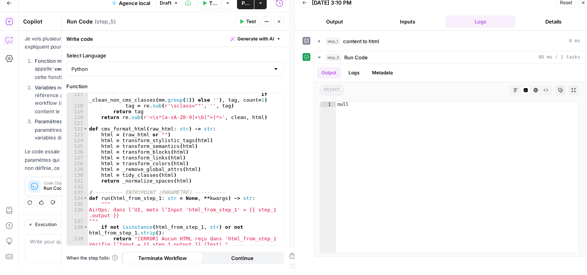
click at [247, 17] on button "Test" at bounding box center [248, 22] width 24 height 10
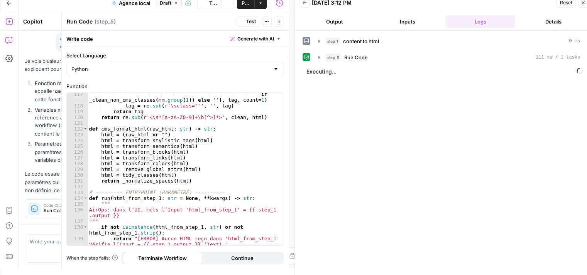
scroll to position [101, 0]
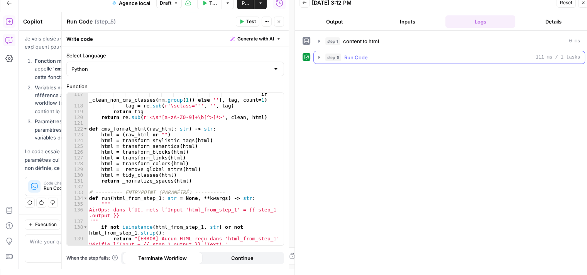
click at [315, 58] on button "step_5 Run Code 111 ms / 1 tasks" at bounding box center [449, 57] width 271 height 12
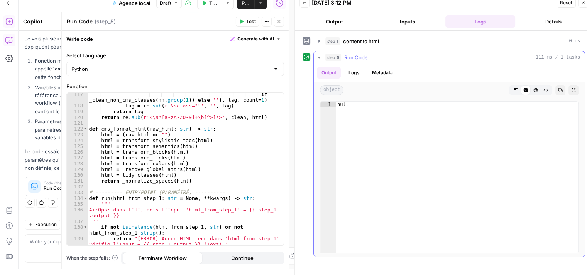
click at [315, 58] on button "step_5 Run Code 111 ms / 1 tasks" at bounding box center [449, 57] width 271 height 12
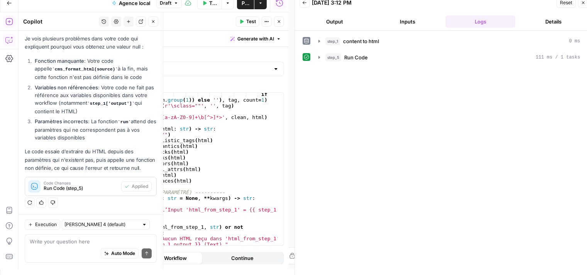
click at [47, 247] on div "Auto Mode Send" at bounding box center [91, 254] width 122 height 17
type textarea "verifie l'erreur"
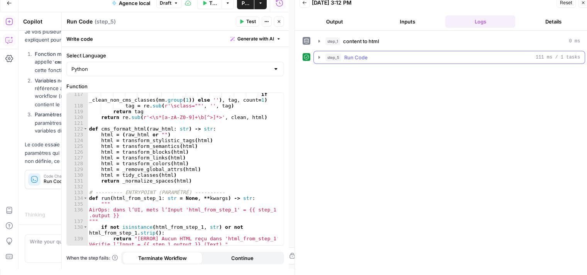
click at [318, 56] on icon "button" at bounding box center [319, 57] width 6 height 6
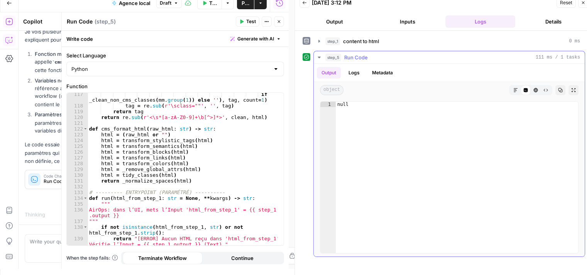
click at [318, 57] on icon "button" at bounding box center [318, 58] width 3 height 2
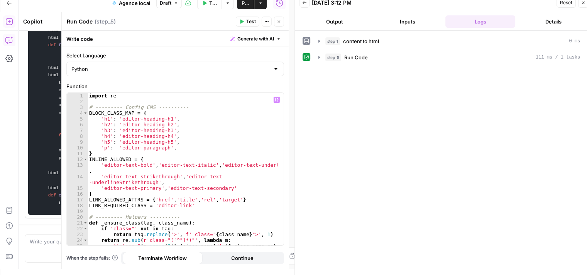
scroll to position [0, 0]
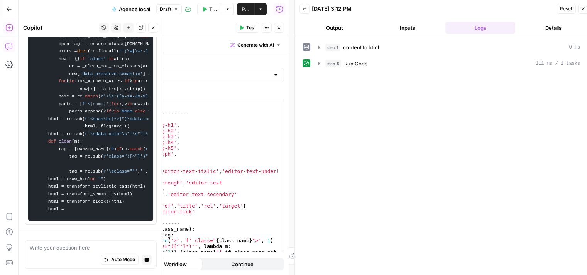
click at [57, 27] on div "Copilot" at bounding box center [59, 28] width 73 height 8
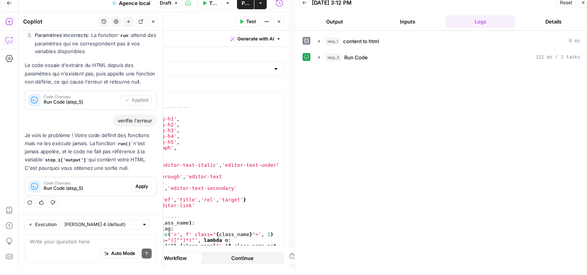
click at [137, 185] on span "Apply" at bounding box center [141, 186] width 13 height 7
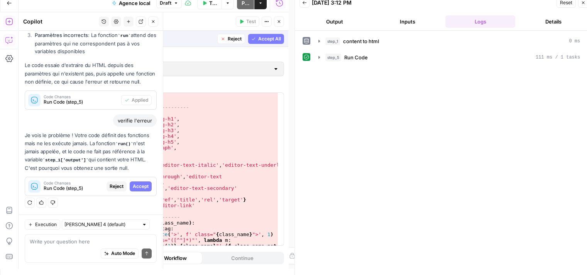
click at [137, 185] on span "Accept" at bounding box center [141, 186] width 16 height 7
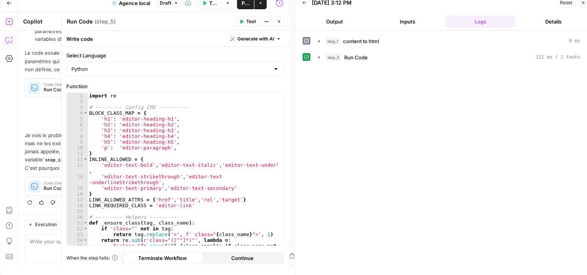
click at [246, 20] on button "Test" at bounding box center [248, 22] width 24 height 10
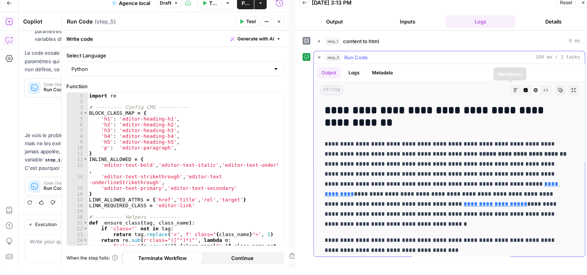
click at [512, 88] on button "Markdown" at bounding box center [515, 90] width 10 height 10
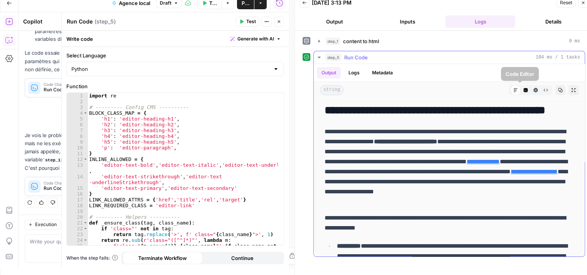
click at [523, 91] on icon "button" at bounding box center [525, 90] width 4 height 4
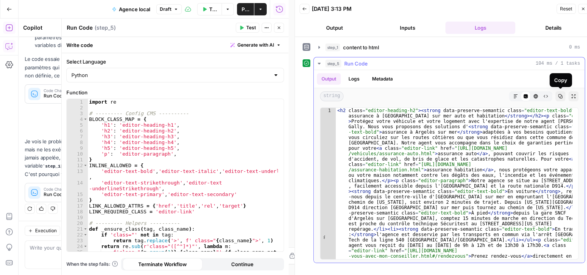
click at [559, 96] on icon "button" at bounding box center [560, 96] width 5 height 5
click at [320, 48] on icon "button" at bounding box center [319, 47] width 6 height 6
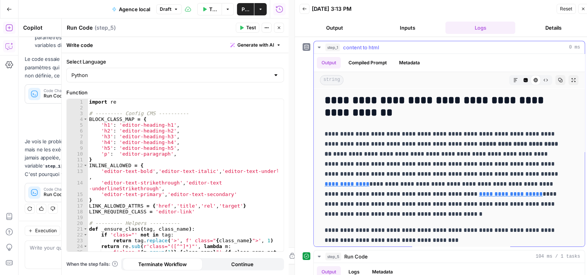
click at [321, 47] on icon "button" at bounding box center [319, 47] width 6 height 6
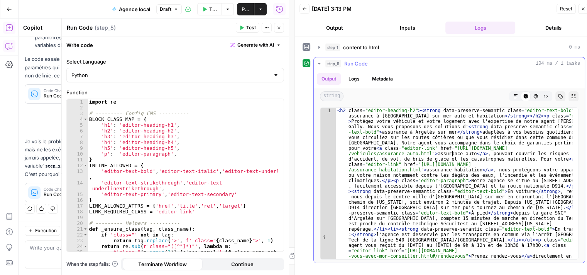
type input "*******"
click at [567, 113] on span at bounding box center [566, 113] width 5 height 5
click at [318, 46] on icon "button" at bounding box center [319, 47] width 6 height 6
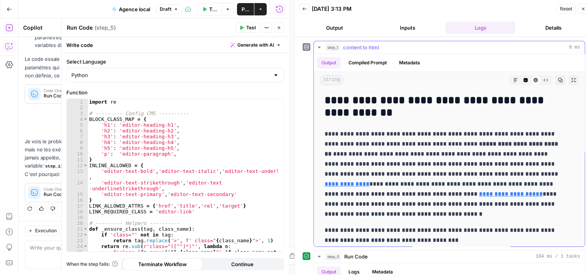
click at [414, 143] on p "**********" at bounding box center [443, 174] width 238 height 90
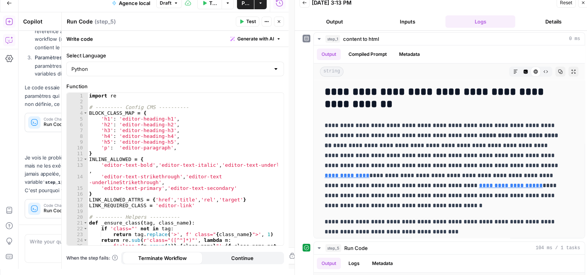
scroll to position [199, 0]
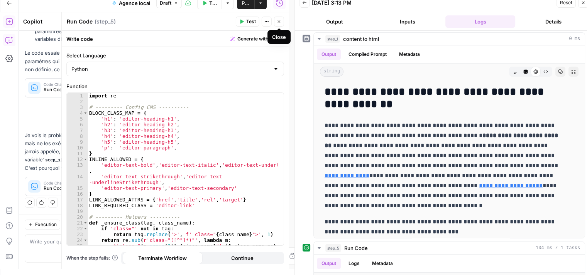
click at [280, 20] on icon "button" at bounding box center [279, 21] width 5 height 5
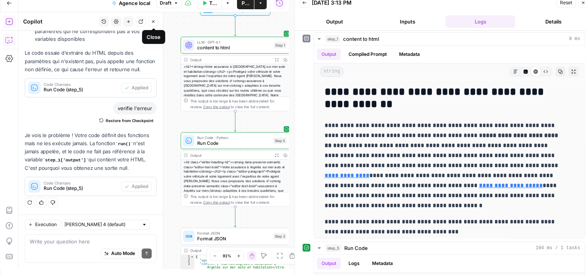
click at [154, 22] on icon "button" at bounding box center [153, 21] width 3 height 3
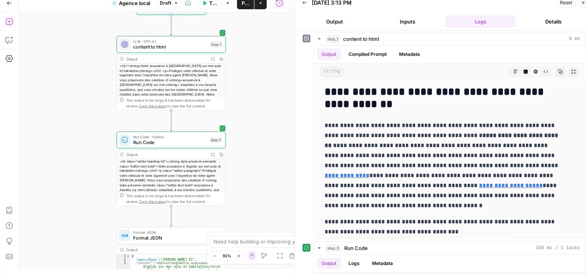
drag, startPoint x: 140, startPoint y: 121, endPoint x: 74, endPoint y: 125, distance: 66.5
click at [74, 125] on div "Workflow Input Settings Inputs LLM · GPT-4.1 content to html Step 1 Output Expa…" at bounding box center [154, 140] width 270 height 257
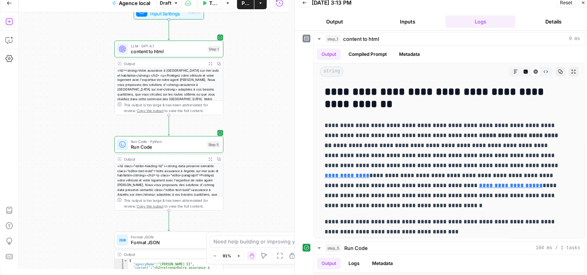
drag, startPoint x: 68, startPoint y: 126, endPoint x: 62, endPoint y: 122, distance: 7.0
click at [62, 122] on div "Workflow Input Settings Inputs LLM · GPT-4.1 content to html Step 1 Output Expa…" at bounding box center [154, 140] width 270 height 257
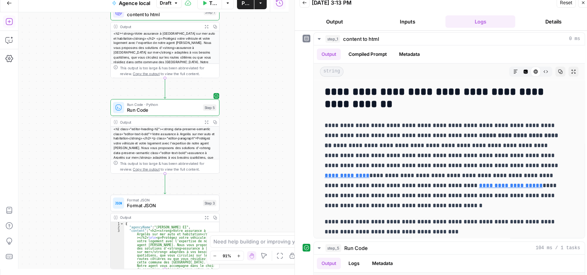
drag, startPoint x: 76, startPoint y: 159, endPoint x: 78, endPoint y: 126, distance: 33.2
click at [78, 126] on div "Workflow Input Settings Inputs LLM · GPT-4.1 content to html Step 1 Output Expa…" at bounding box center [154, 140] width 270 height 257
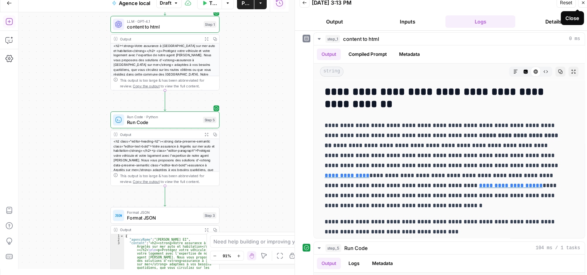
click at [584, 4] on icon "button" at bounding box center [583, 2] width 5 height 5
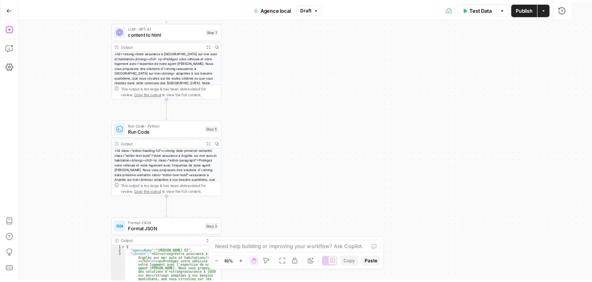
scroll to position [0, 0]
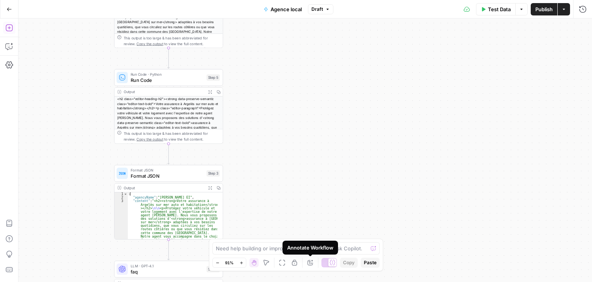
click at [312, 262] on icon "button" at bounding box center [310, 262] width 6 height 6
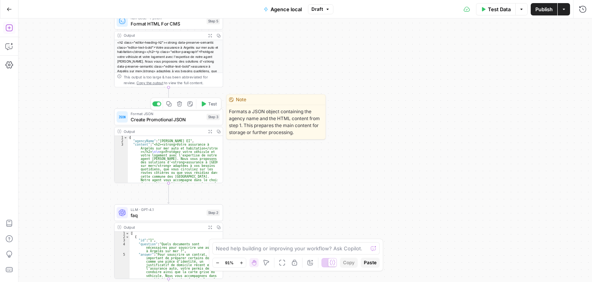
click at [137, 118] on span "Create Promotional JSON" at bounding box center [167, 119] width 73 height 7
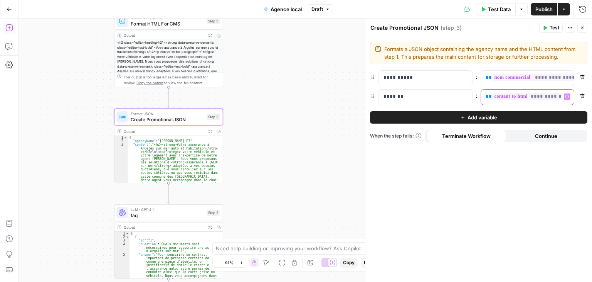
click at [486, 94] on span "**" at bounding box center [489, 96] width 6 height 5
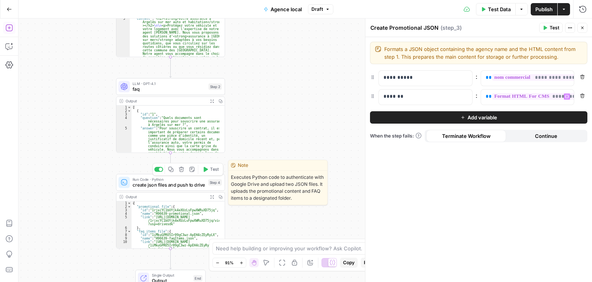
click at [149, 186] on span "create json files and push to drive" at bounding box center [169, 184] width 73 height 7
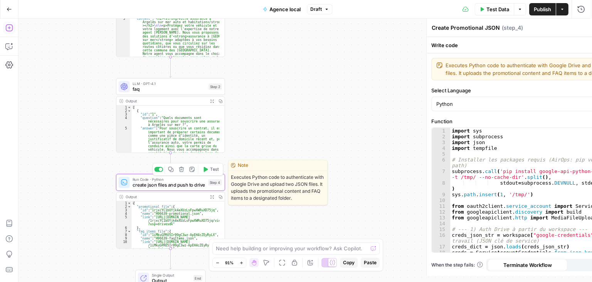
type textarea "create json files and push to drive"
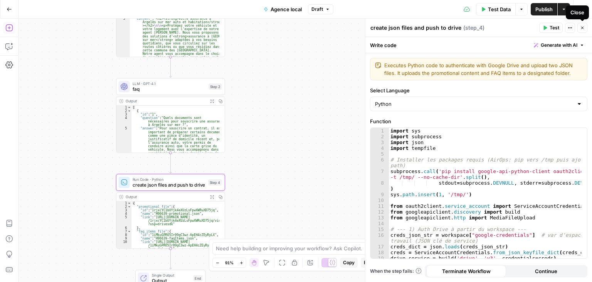
click at [583, 26] on icon "button" at bounding box center [583, 27] width 5 height 5
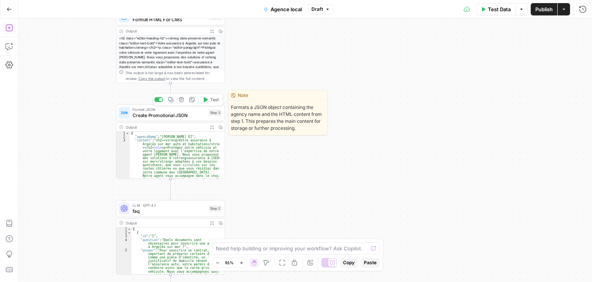
click at [139, 118] on span "Create Promotional JSON" at bounding box center [169, 114] width 73 height 7
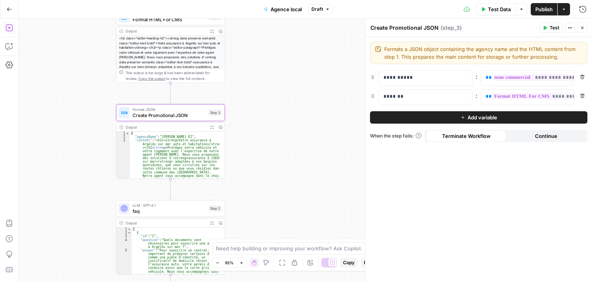
click at [554, 30] on span "Test" at bounding box center [555, 27] width 10 height 7
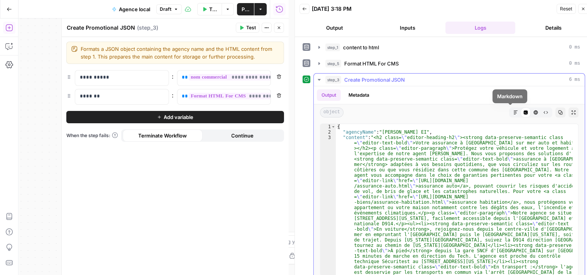
click at [513, 113] on icon "button" at bounding box center [515, 112] width 5 height 5
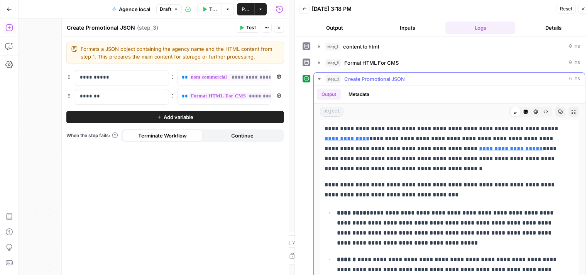
scroll to position [138, 0]
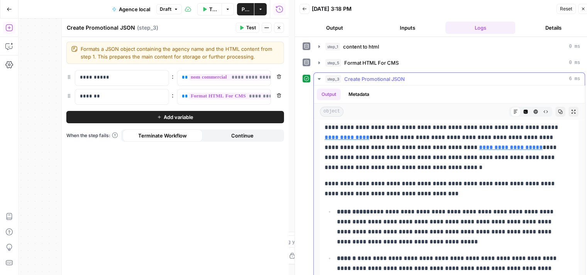
click at [321, 78] on icon "button" at bounding box center [319, 79] width 6 height 6
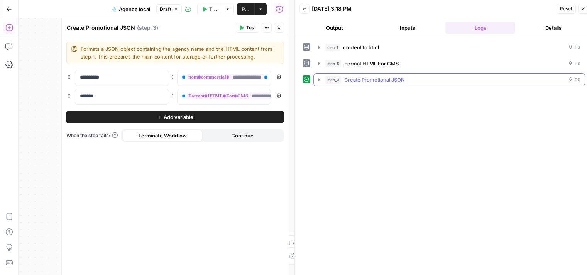
scroll to position [0, 0]
click at [278, 27] on icon "button" at bounding box center [279, 27] width 5 height 5
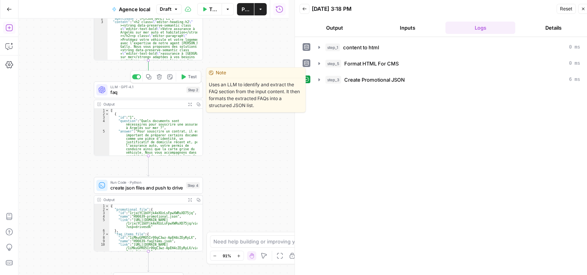
click at [142, 97] on div "LLM · GPT-4.1 faq Step 2 Copy step Delete step Edit Note Test" at bounding box center [148, 89] width 109 height 17
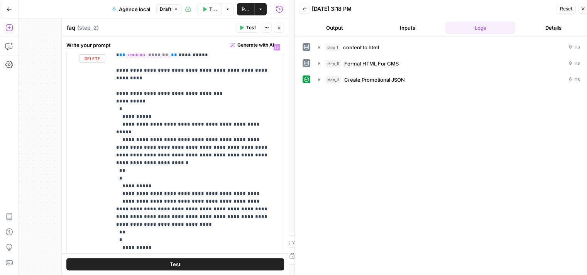
scroll to position [93, 0]
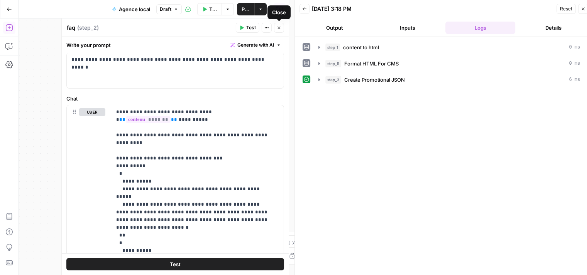
click at [281, 31] on button "Close" at bounding box center [279, 28] width 10 height 10
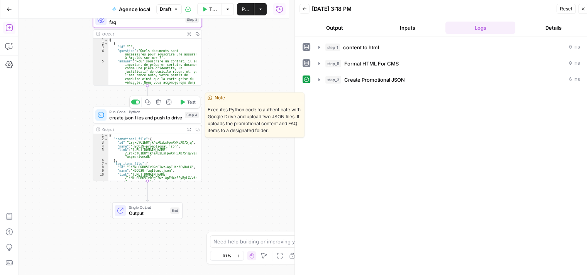
click at [121, 122] on div "Run Code · Python create json files and push to drive Step 4 Copy step Delete s…" at bounding box center [147, 115] width 109 height 17
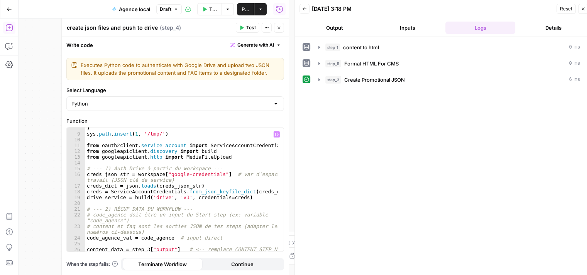
scroll to position [0, 0]
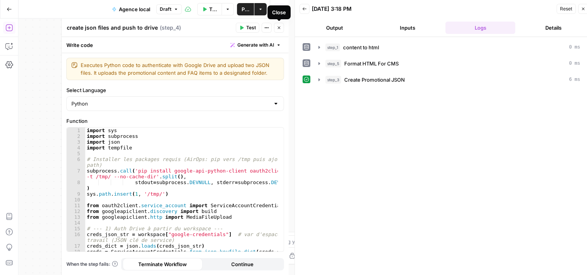
click at [281, 29] on icon "button" at bounding box center [279, 27] width 5 height 5
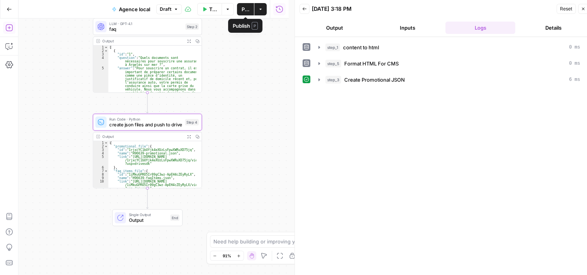
click at [244, 8] on span "Publish" at bounding box center [245, 9] width 8 height 8
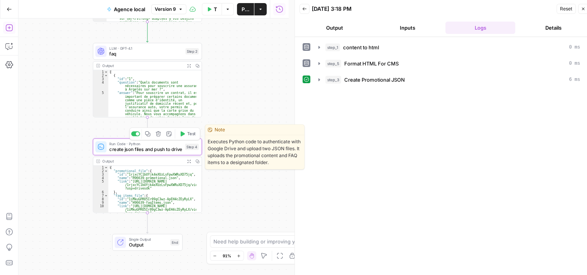
click at [127, 150] on span "create json files and push to drive" at bounding box center [145, 149] width 73 height 7
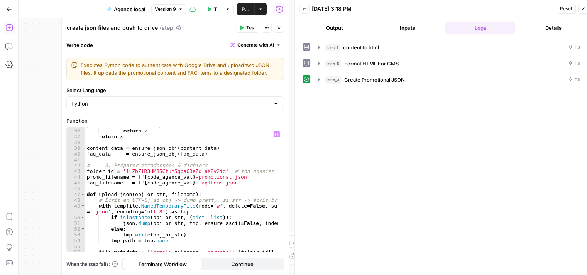
scroll to position [248, 0]
click at [281, 26] on icon "button" at bounding box center [279, 27] width 5 height 5
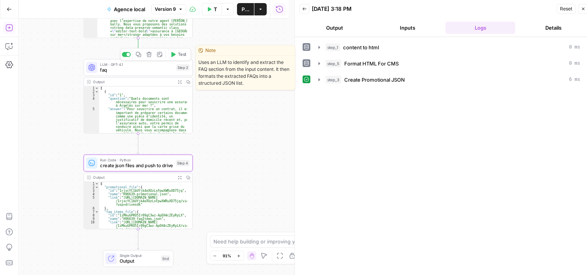
click at [117, 74] on div "LLM · GPT-4.1 faq Step 2 Copy step Delete step Edit Note Test" at bounding box center [138, 67] width 109 height 17
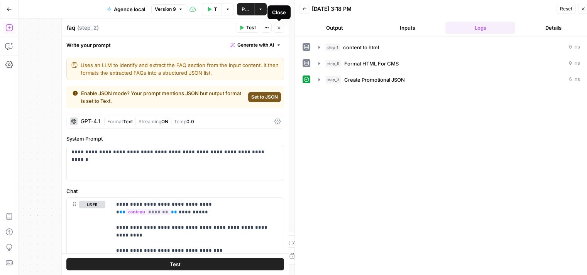
click at [279, 28] on icon "button" at bounding box center [278, 28] width 3 height 3
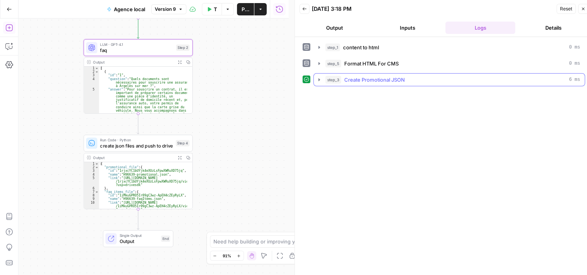
click at [317, 80] on icon "button" at bounding box center [319, 80] width 6 height 6
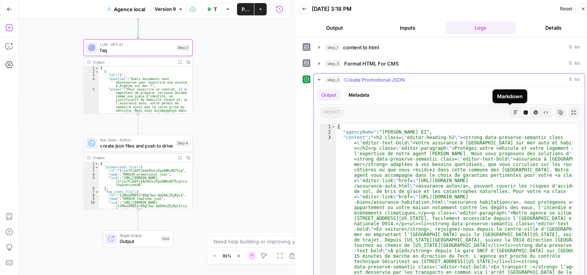
click at [513, 111] on icon "button" at bounding box center [515, 112] width 5 height 5
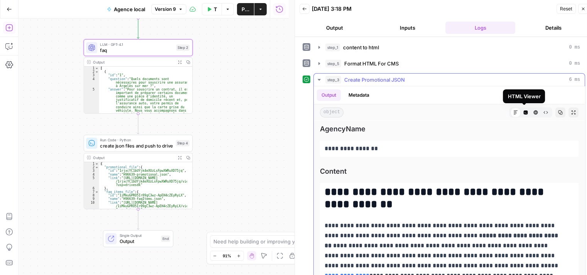
click at [540, 111] on button "Raw Output" at bounding box center [545, 113] width 10 height 10
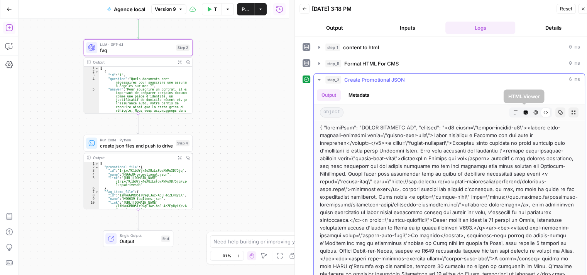
click at [533, 110] on icon "button" at bounding box center [535, 112] width 5 height 5
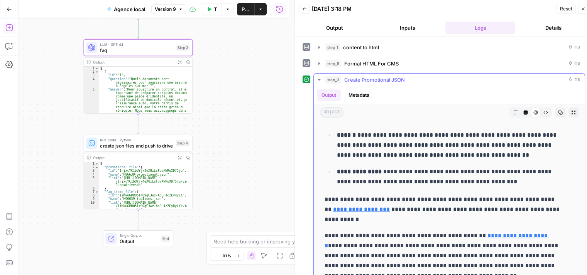
scroll to position [0, 0]
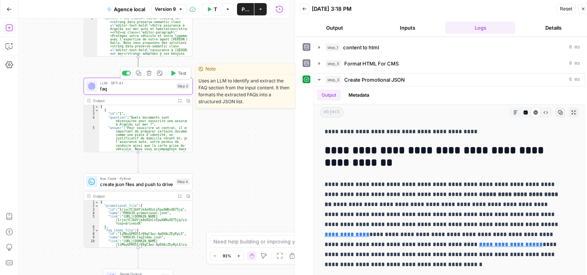
click at [116, 92] on span "faq" at bounding box center [136, 88] width 73 height 7
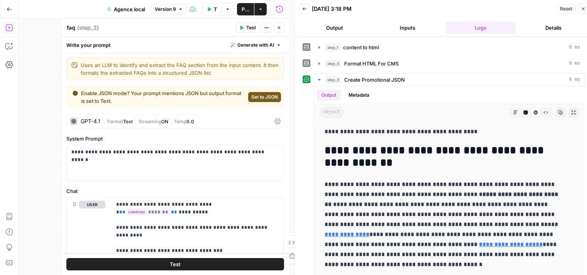
click at [282, 29] on button "Close" at bounding box center [279, 28] width 10 height 10
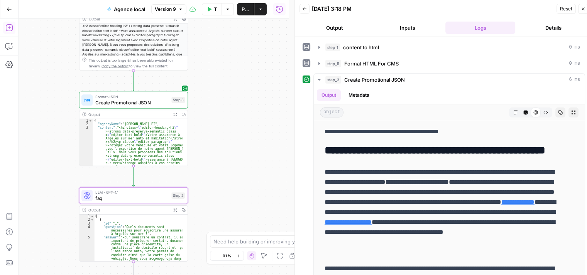
drag, startPoint x: 231, startPoint y: 179, endPoint x: 226, endPoint y: 172, distance: 9.1
click at [226, 172] on div "Workflow Input Settings Inputs LLM · GPT-4.1 content to html Step 1 Output Expa…" at bounding box center [154, 147] width 270 height 257
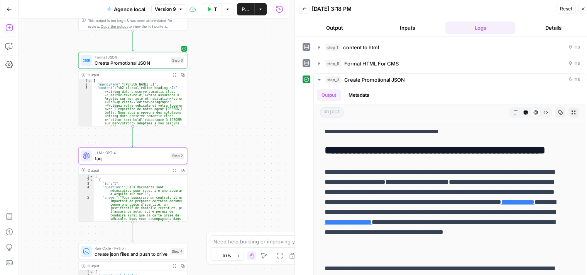
click at [104, 161] on span "faq" at bounding box center [131, 158] width 73 height 7
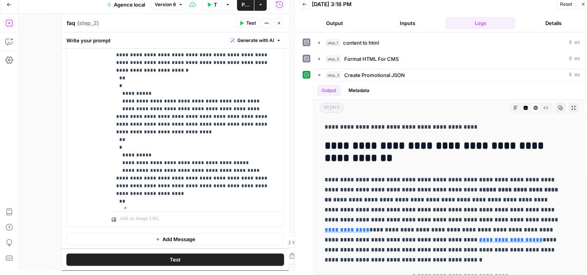
scroll to position [6, 0]
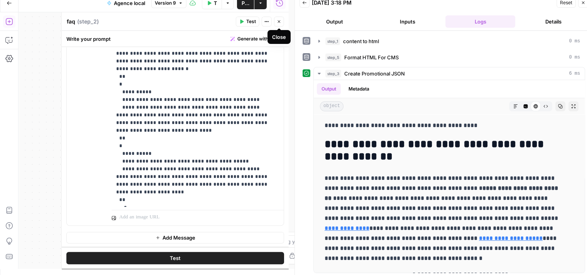
click at [279, 24] on icon "button" at bounding box center [279, 21] width 5 height 5
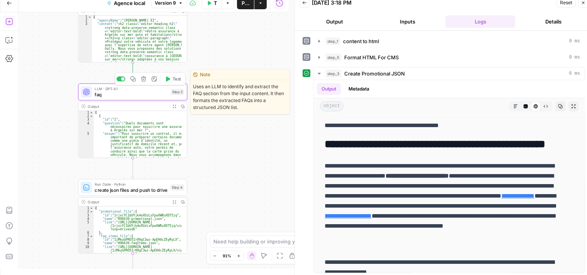
click at [168, 84] on div "Copy step Delete step Edit Note Test" at bounding box center [150, 79] width 71 height 13
click at [170, 81] on icon "button" at bounding box center [168, 79] width 6 height 6
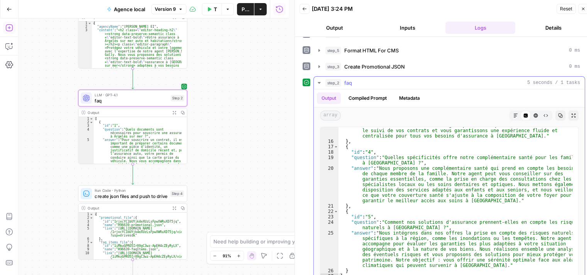
scroll to position [17, 0]
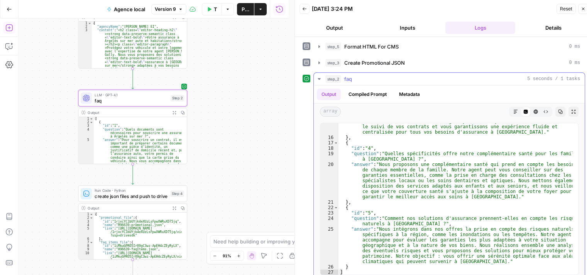
click at [317, 76] on icon "button" at bounding box center [319, 79] width 6 height 6
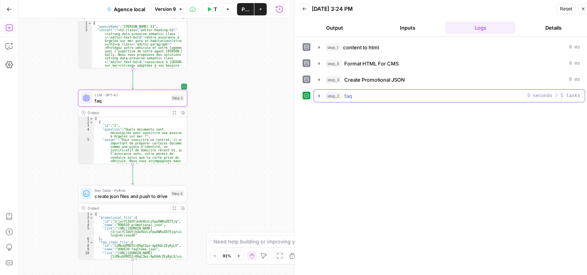
scroll to position [0, 0]
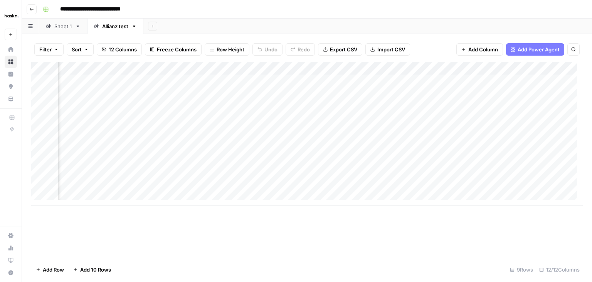
scroll to position [0, 749]
click at [529, 145] on div "Add Column" at bounding box center [307, 133] width 552 height 143
click at [529, 147] on div "Add Column" at bounding box center [307, 133] width 552 height 143
